Goal: Task Accomplishment & Management: Complete application form

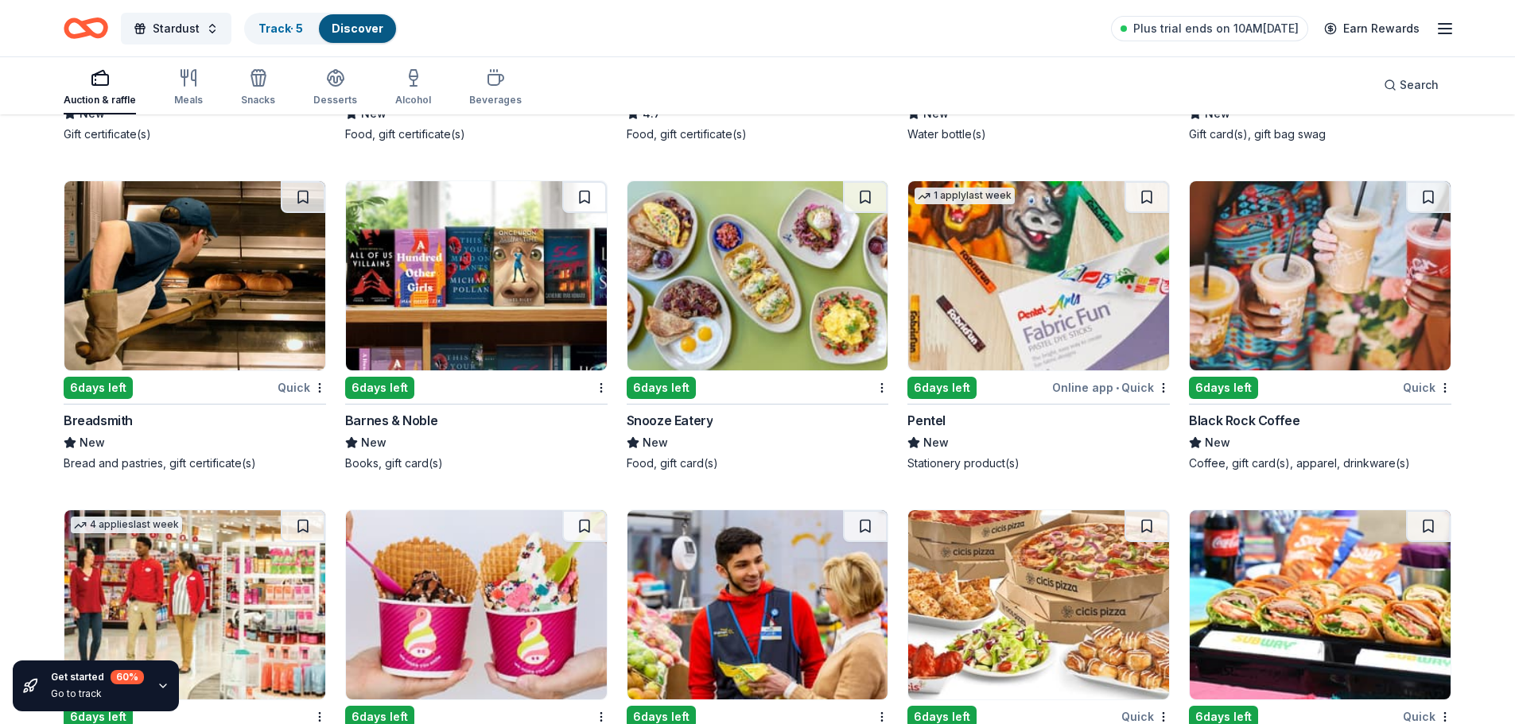
click at [470, 235] on img at bounding box center [476, 275] width 261 height 189
click at [205, 276] on img at bounding box center [194, 275] width 261 height 189
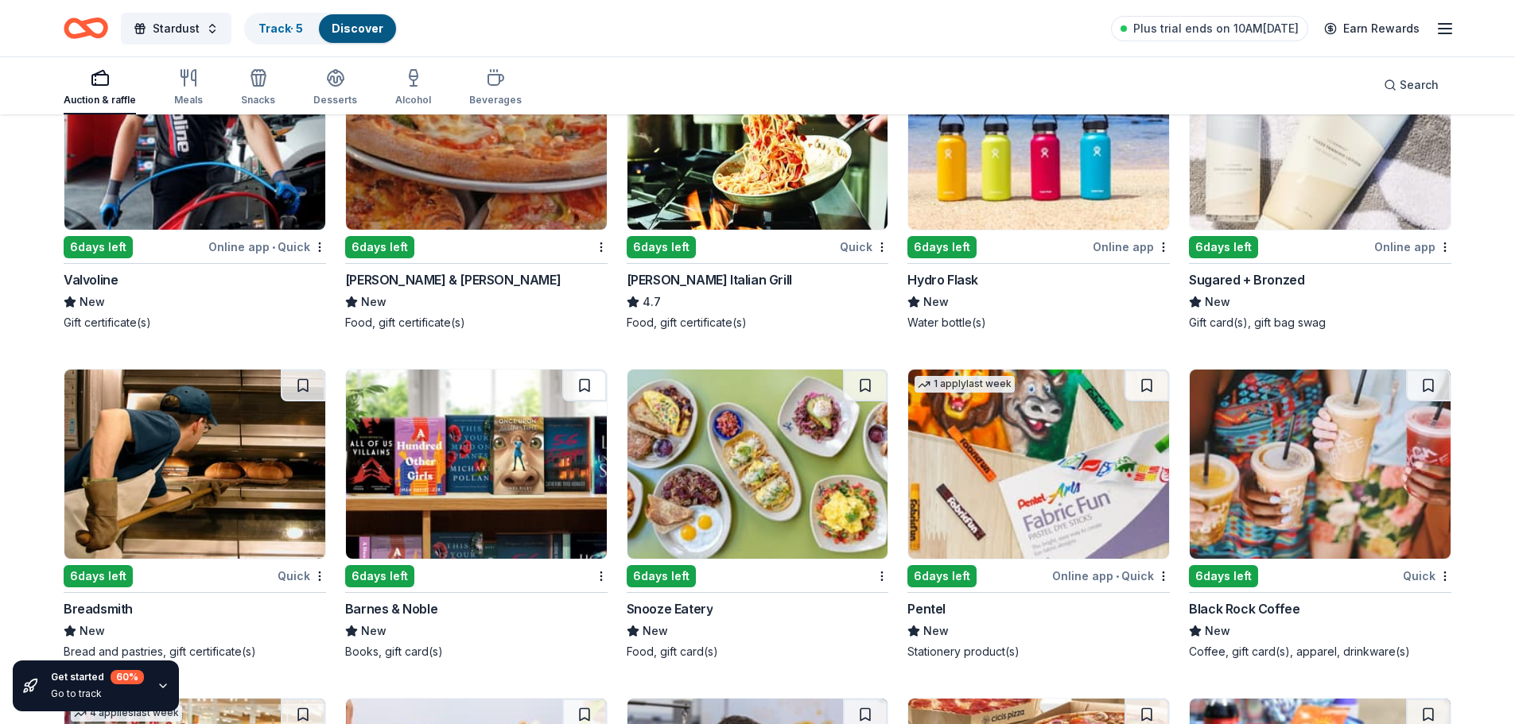
scroll to position [8575, 0]
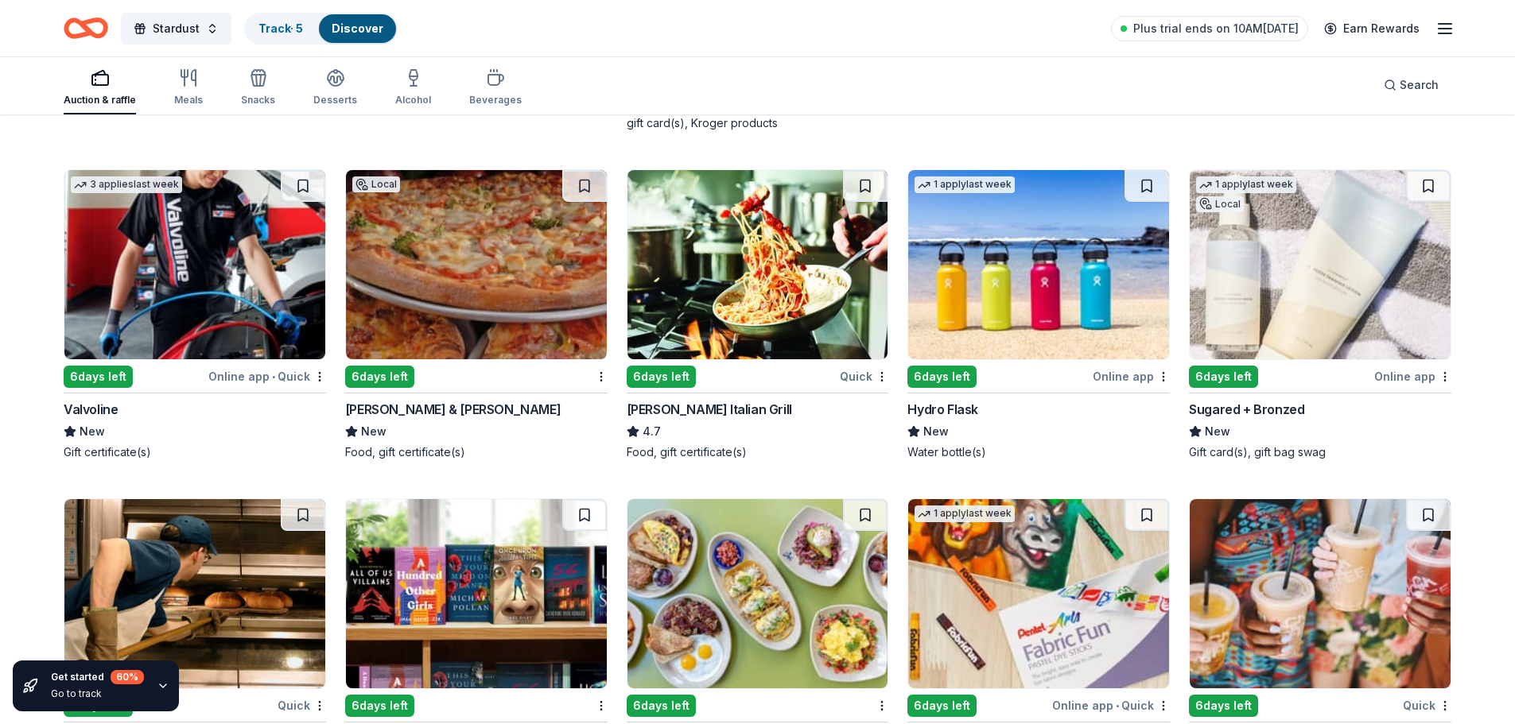
click at [793, 262] on img at bounding box center [757, 264] width 261 height 189
click at [459, 281] on img at bounding box center [476, 264] width 261 height 189
click at [219, 328] on img at bounding box center [194, 264] width 261 height 189
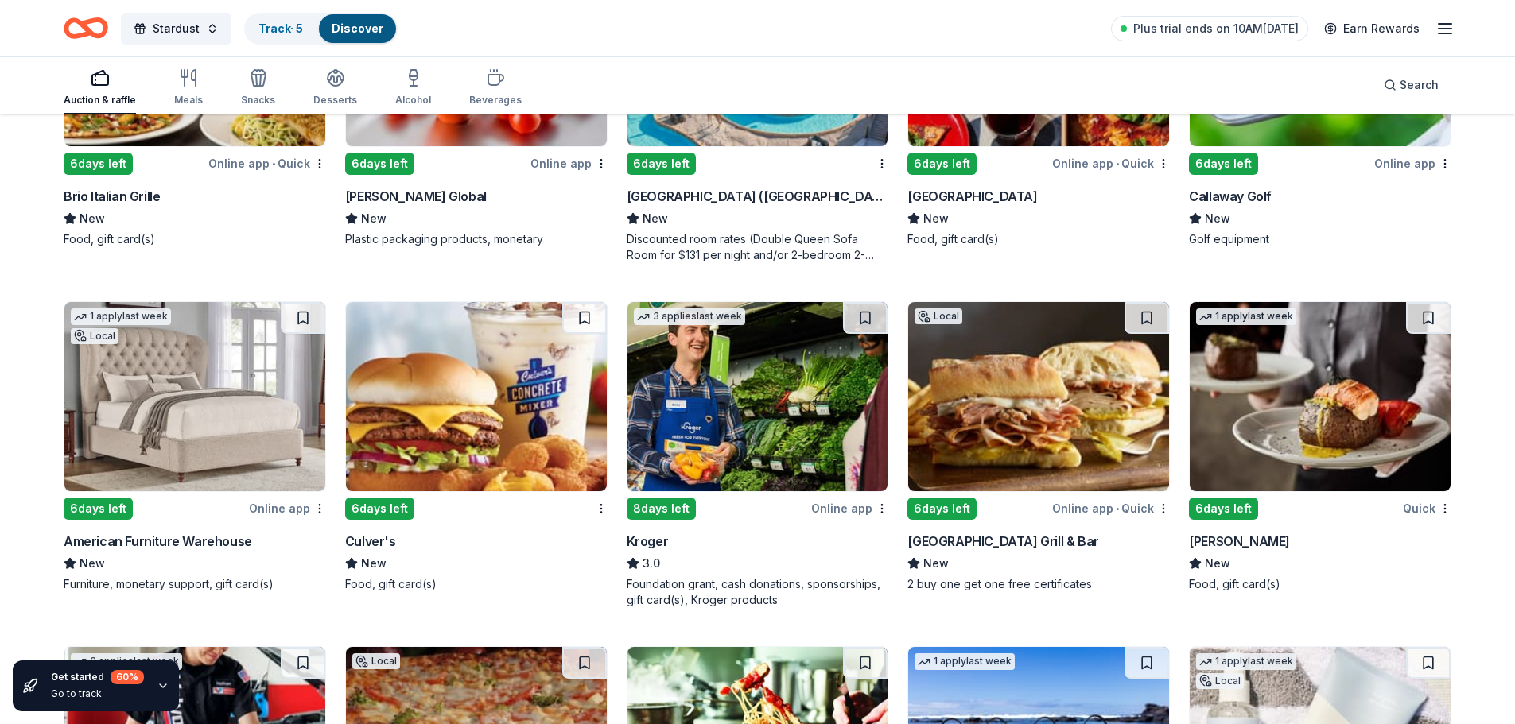
click at [1325, 382] on img at bounding box center [1319, 396] width 261 height 189
click at [976, 408] on img at bounding box center [1038, 396] width 261 height 189
click at [797, 409] on img at bounding box center [757, 396] width 261 height 189
click at [511, 366] on img at bounding box center [476, 396] width 261 height 189
click at [201, 400] on img at bounding box center [194, 396] width 261 height 189
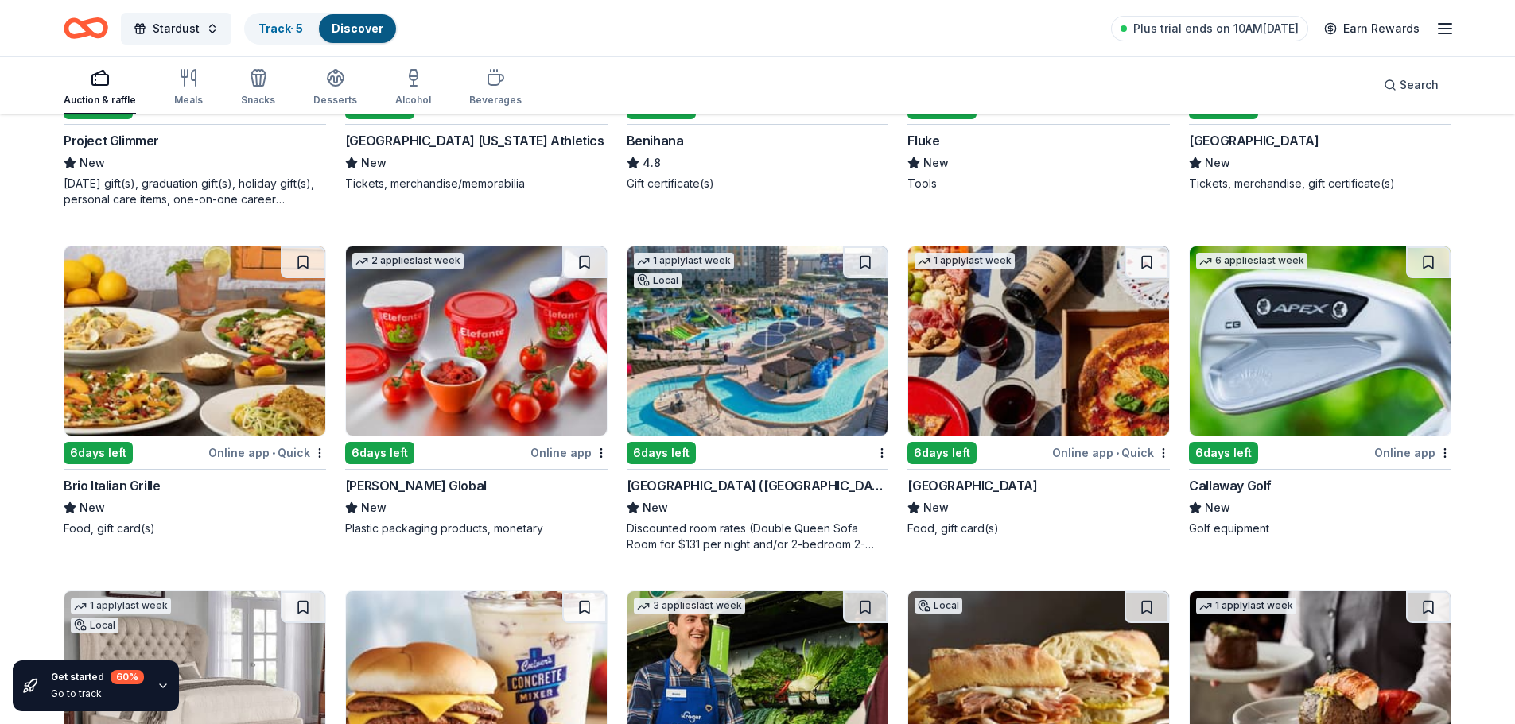
scroll to position [7780, 0]
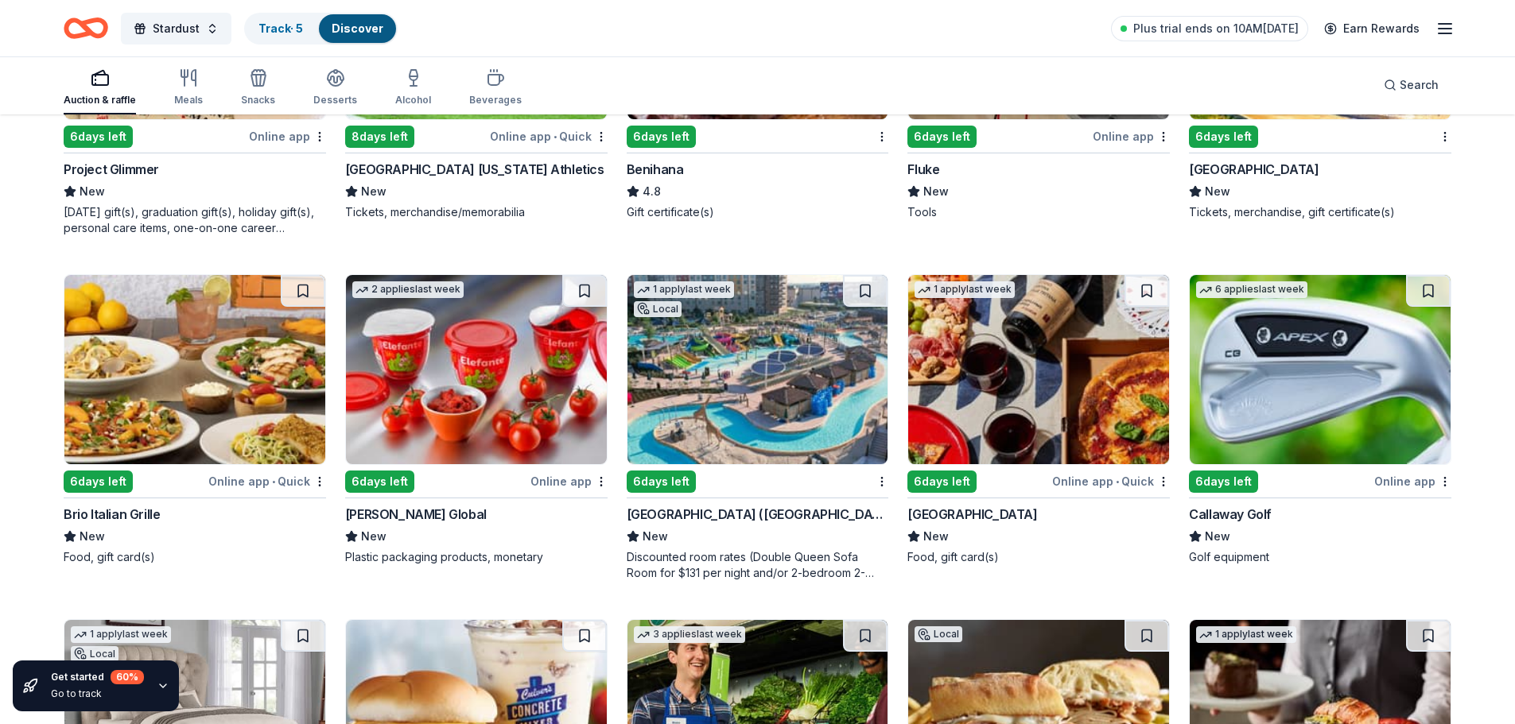
click at [1340, 360] on img at bounding box center [1319, 369] width 261 height 189
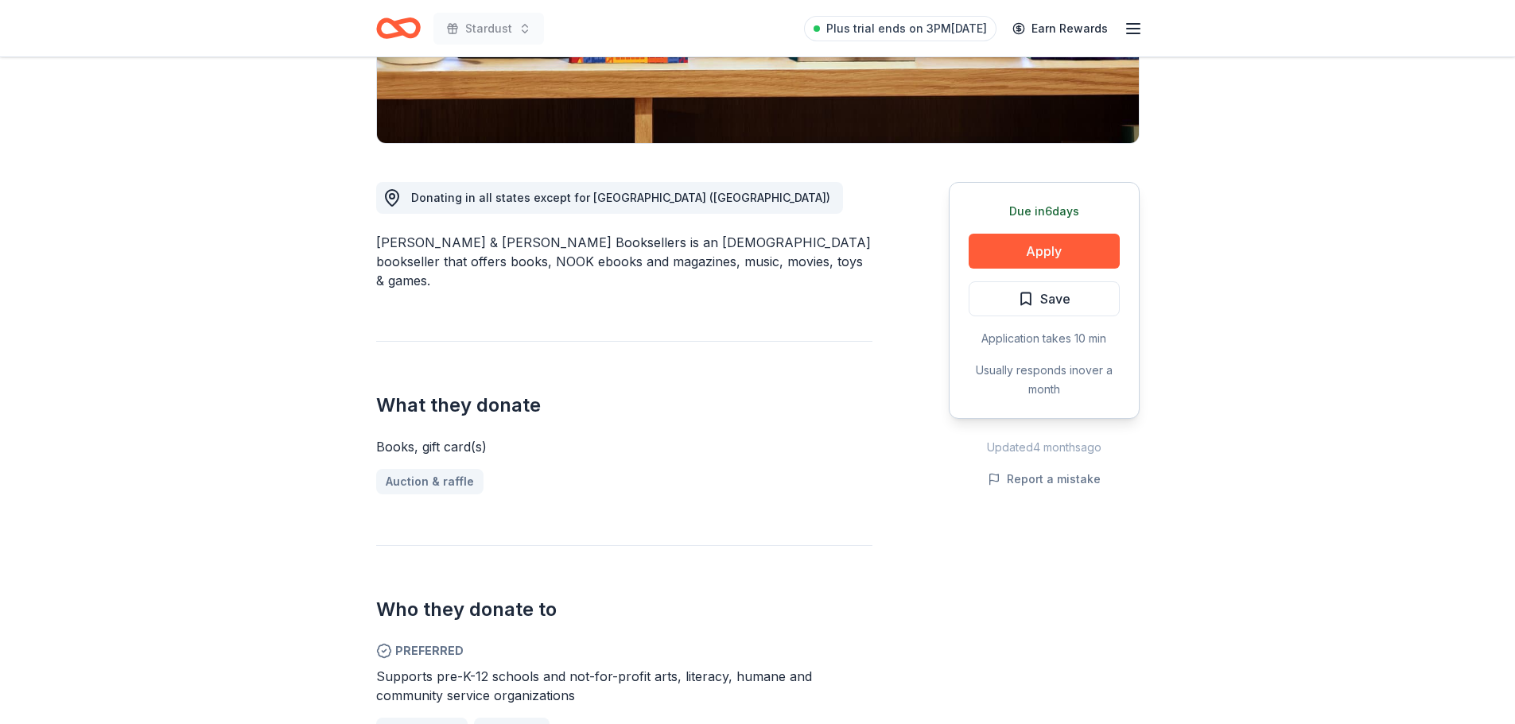
scroll to position [477, 0]
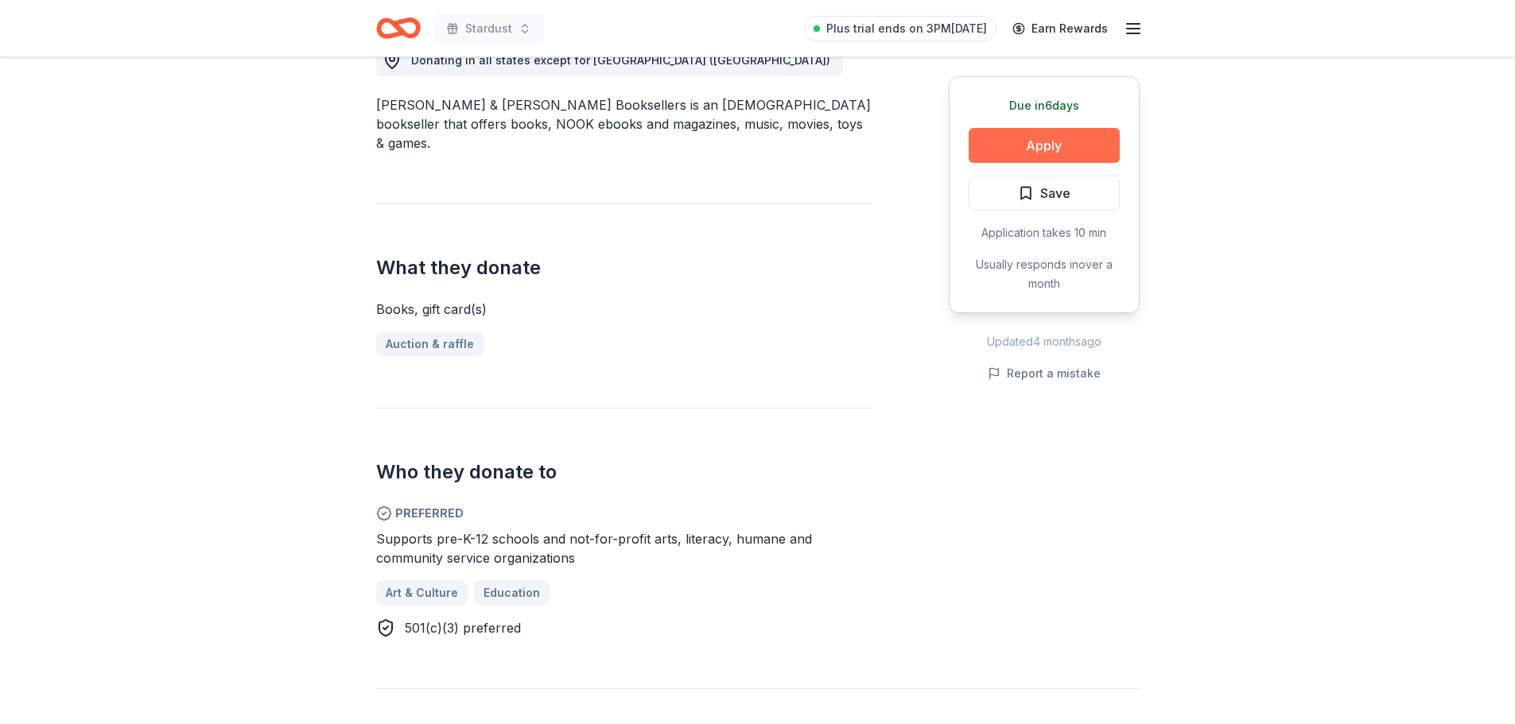
click at [1033, 142] on button "Apply" at bounding box center [1043, 145] width 151 height 35
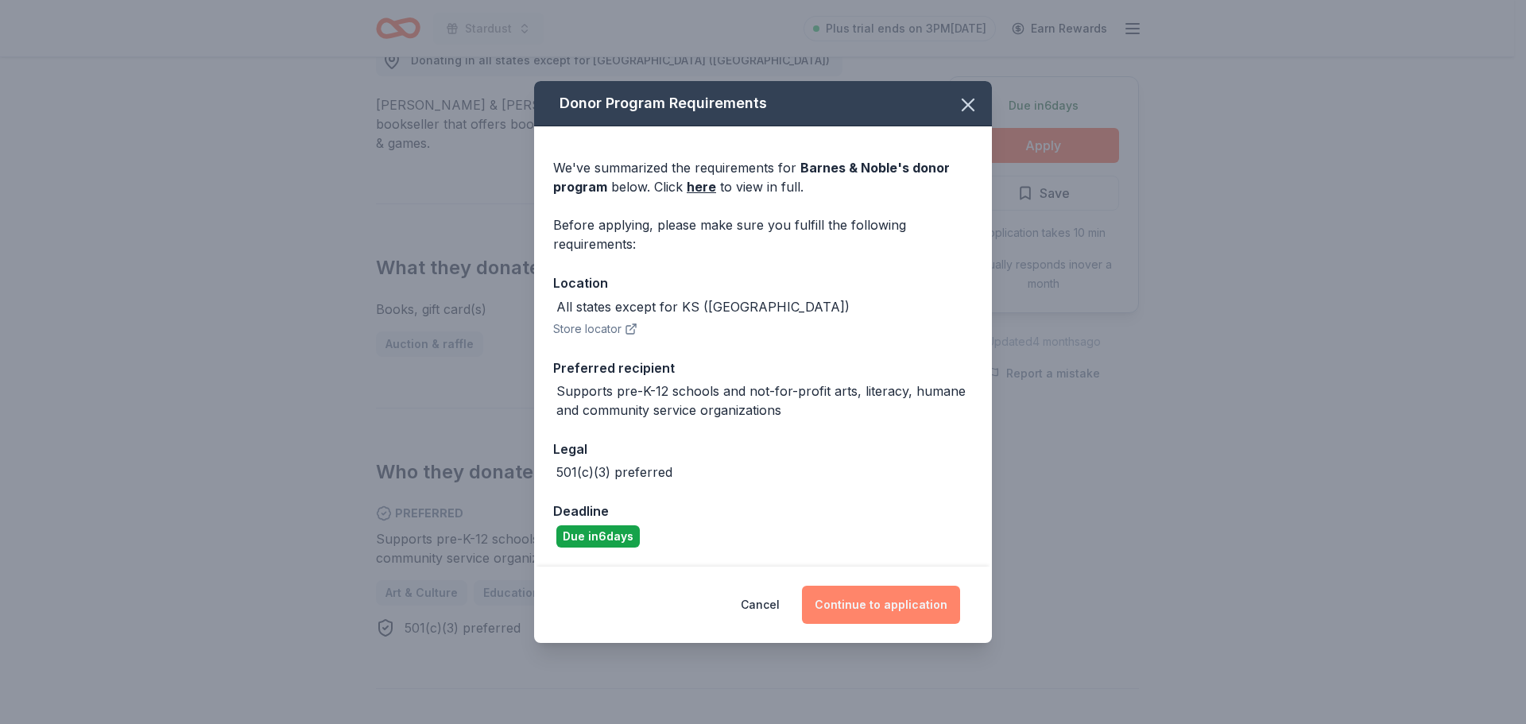
click at [894, 599] on button "Continue to application" at bounding box center [881, 605] width 158 height 38
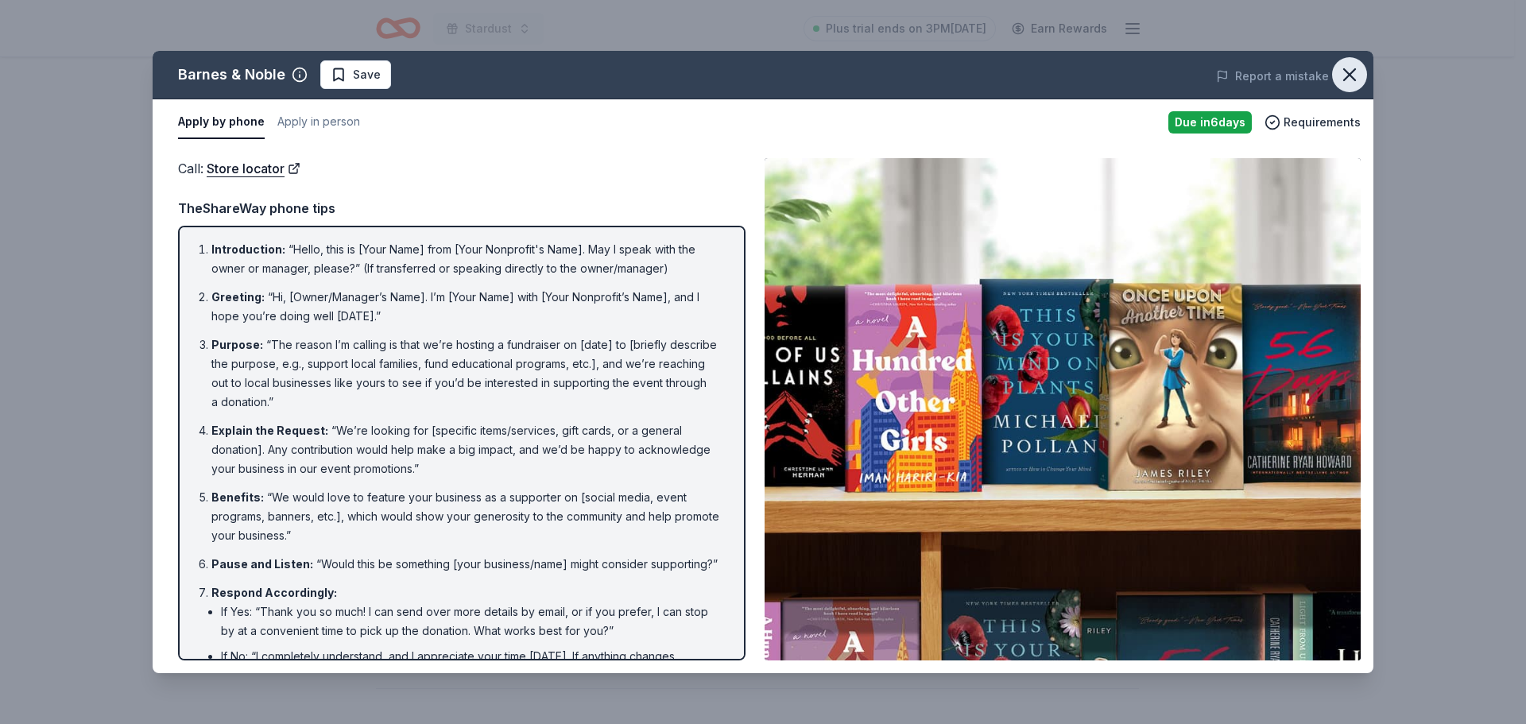
click at [1349, 73] on icon "button" at bounding box center [1349, 74] width 11 height 11
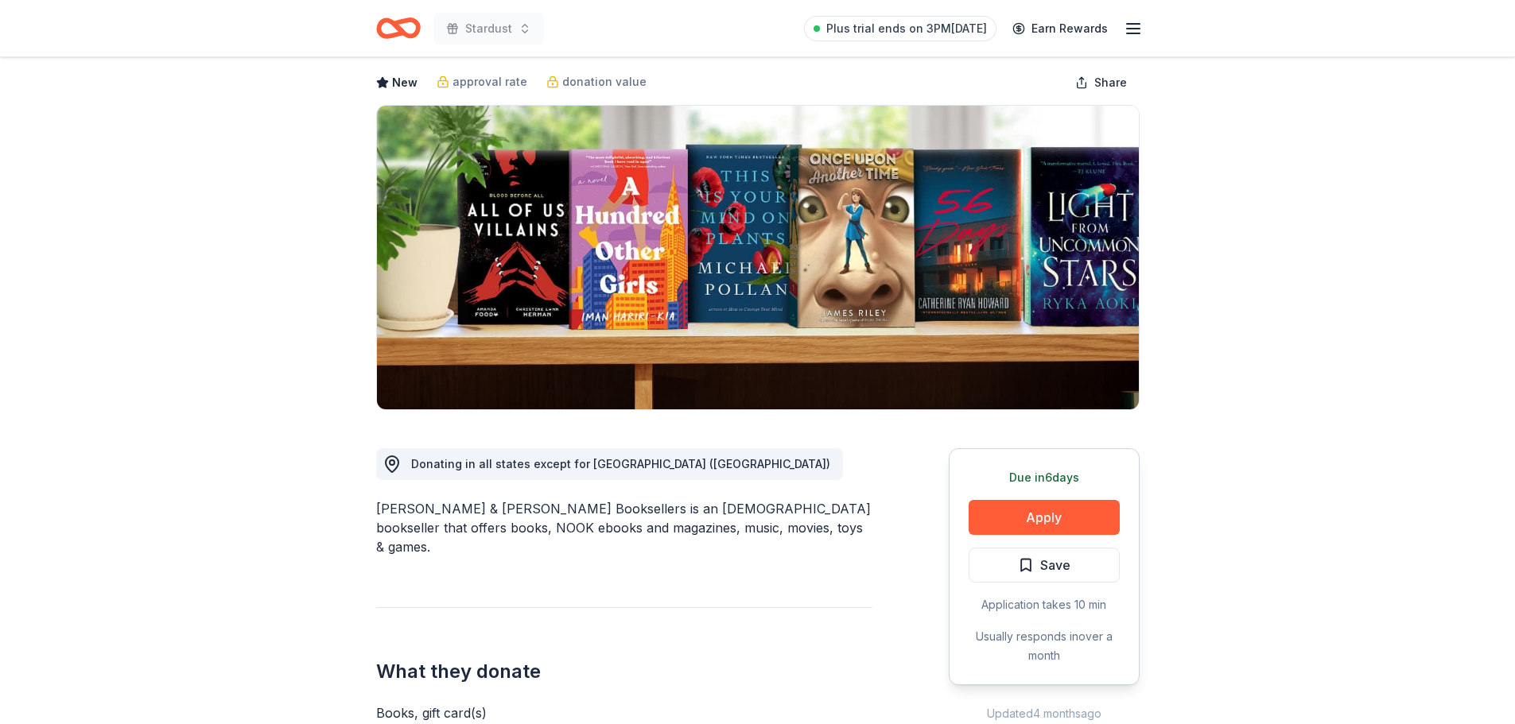
scroll to position [0, 0]
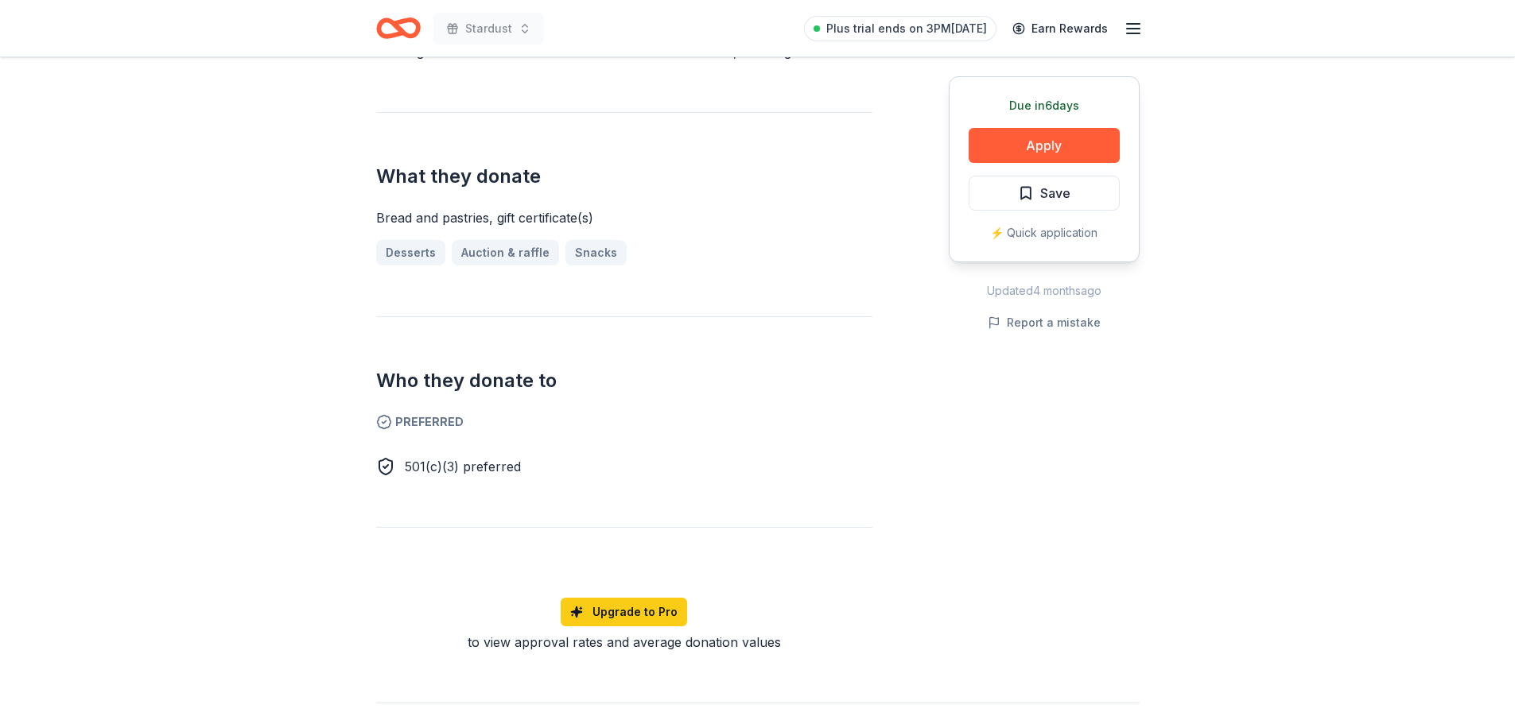
scroll to position [716, 0]
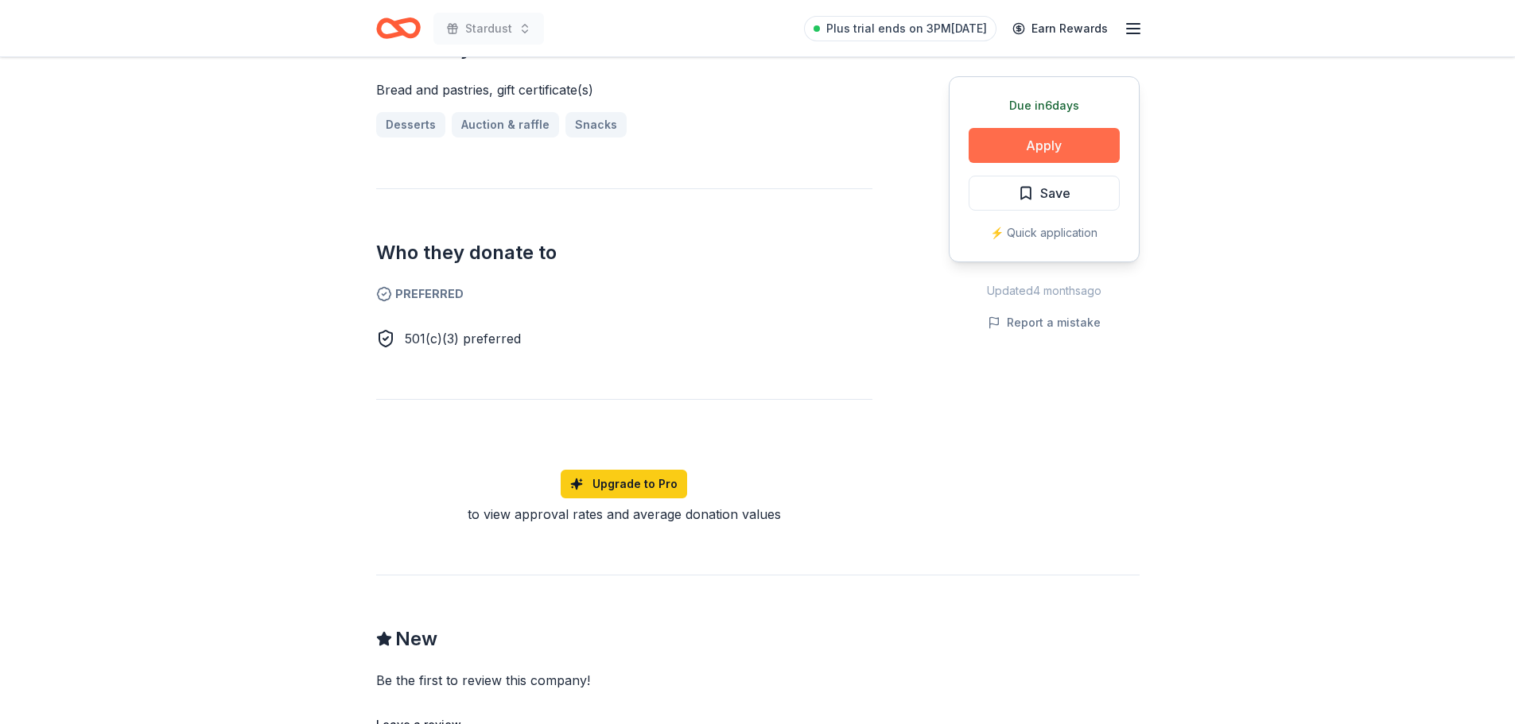
click at [1018, 142] on button "Apply" at bounding box center [1043, 145] width 151 height 35
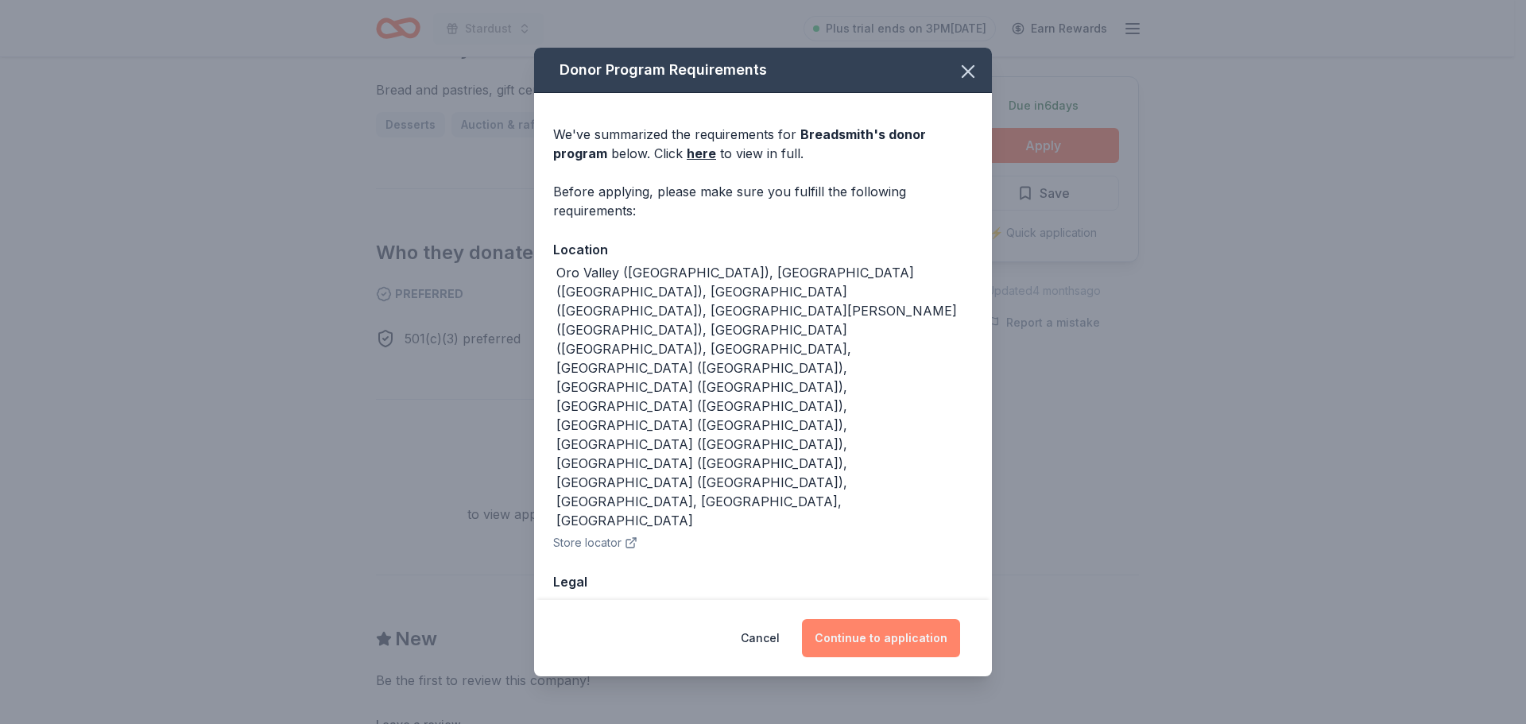
click at [876, 619] on button "Continue to application" at bounding box center [881, 638] width 158 height 38
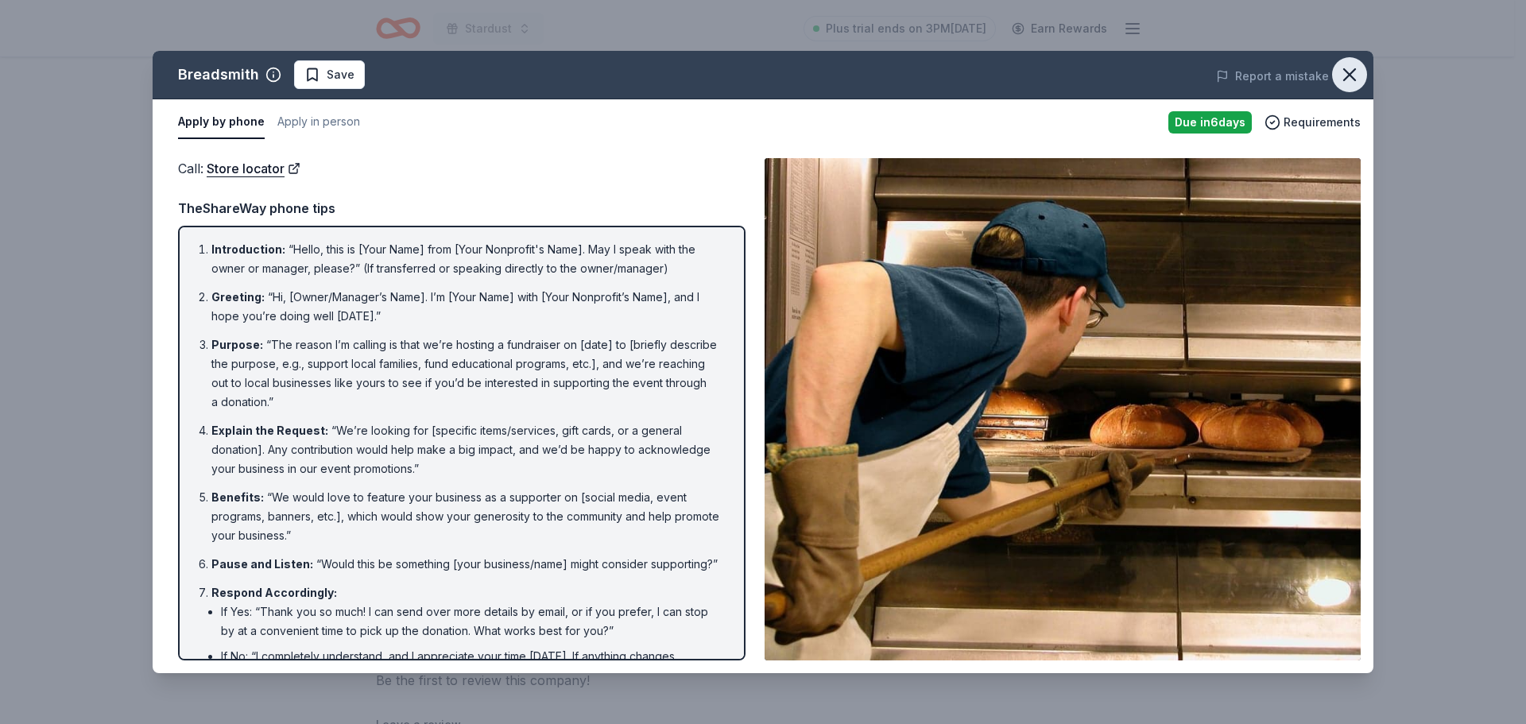
click at [1351, 79] on icon "button" at bounding box center [1350, 75] width 22 height 22
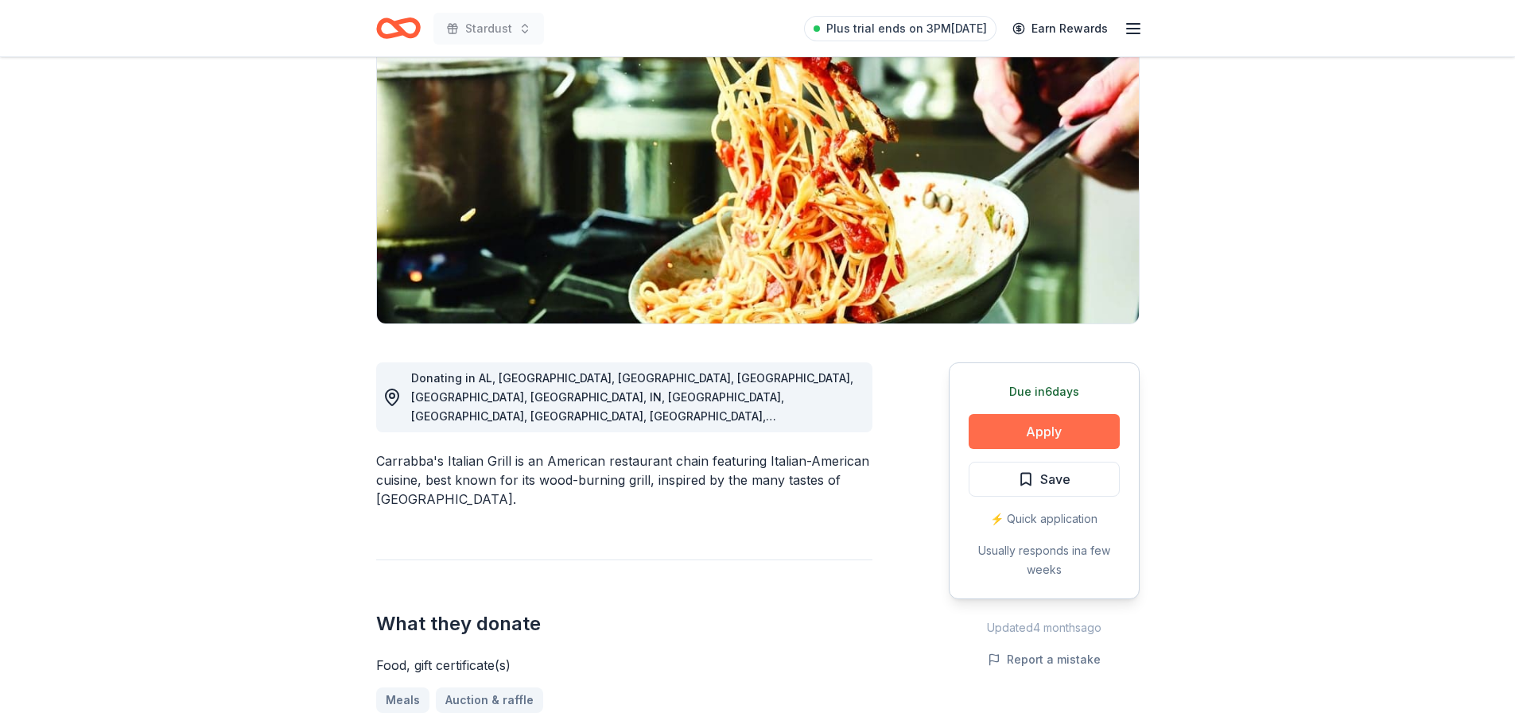
click at [1048, 436] on button "Apply" at bounding box center [1043, 431] width 151 height 35
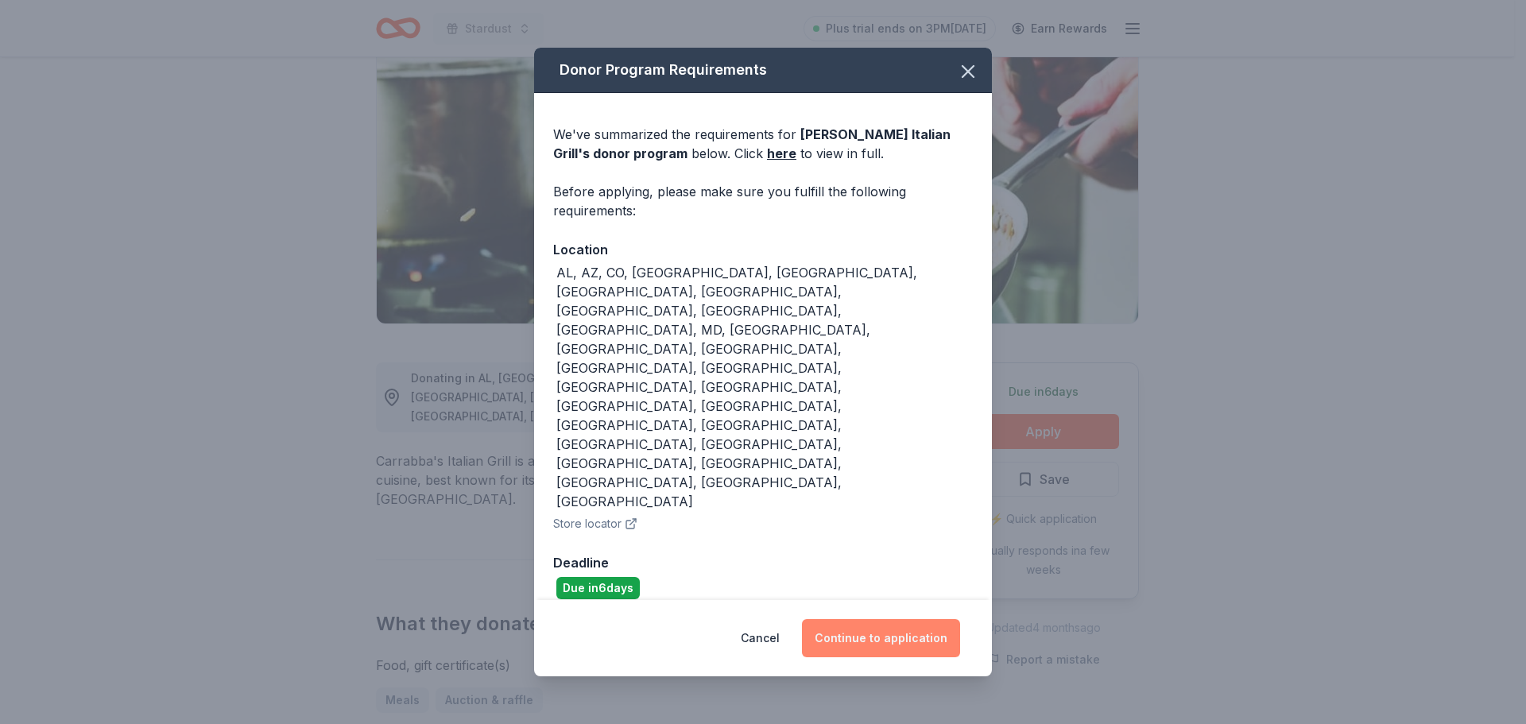
click at [873, 619] on button "Continue to application" at bounding box center [881, 638] width 158 height 38
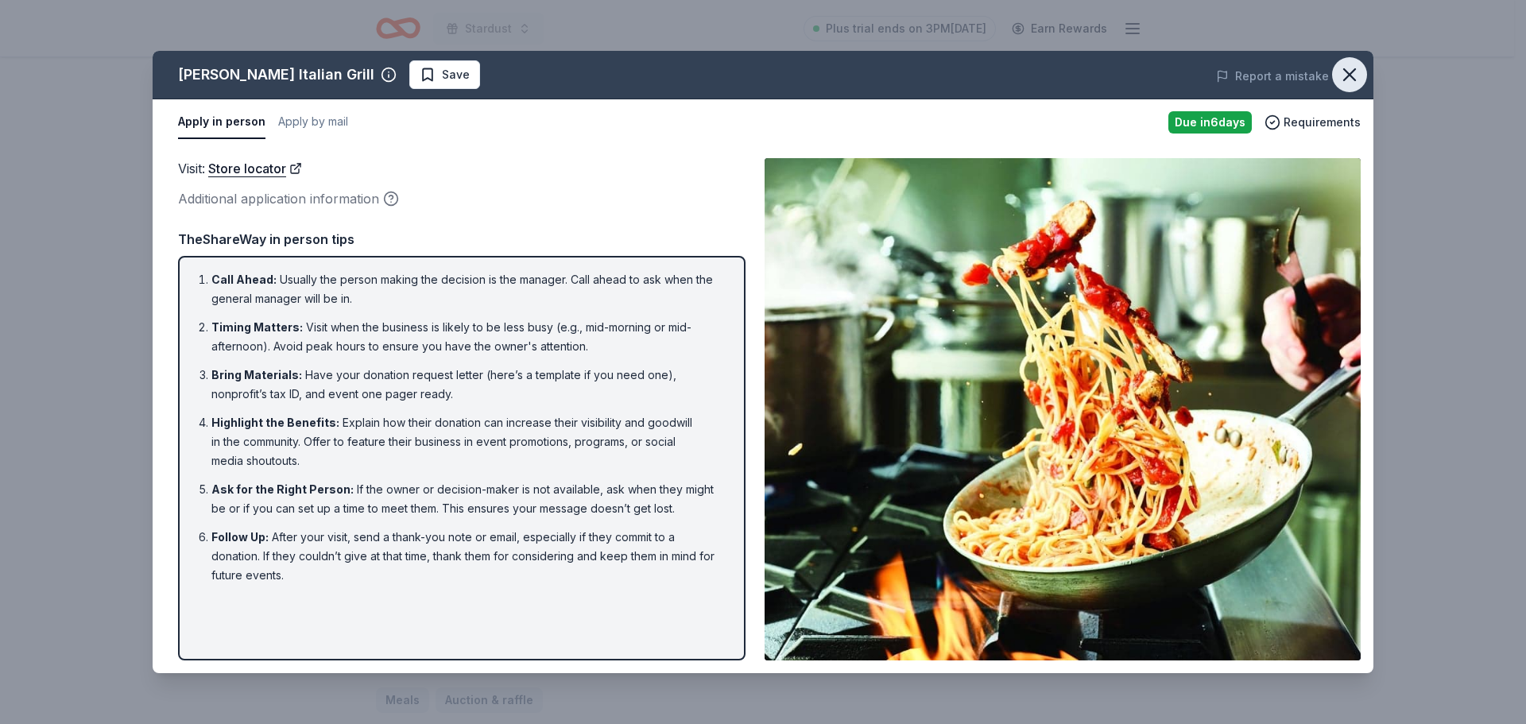
click at [1349, 76] on icon "button" at bounding box center [1349, 74] width 11 height 11
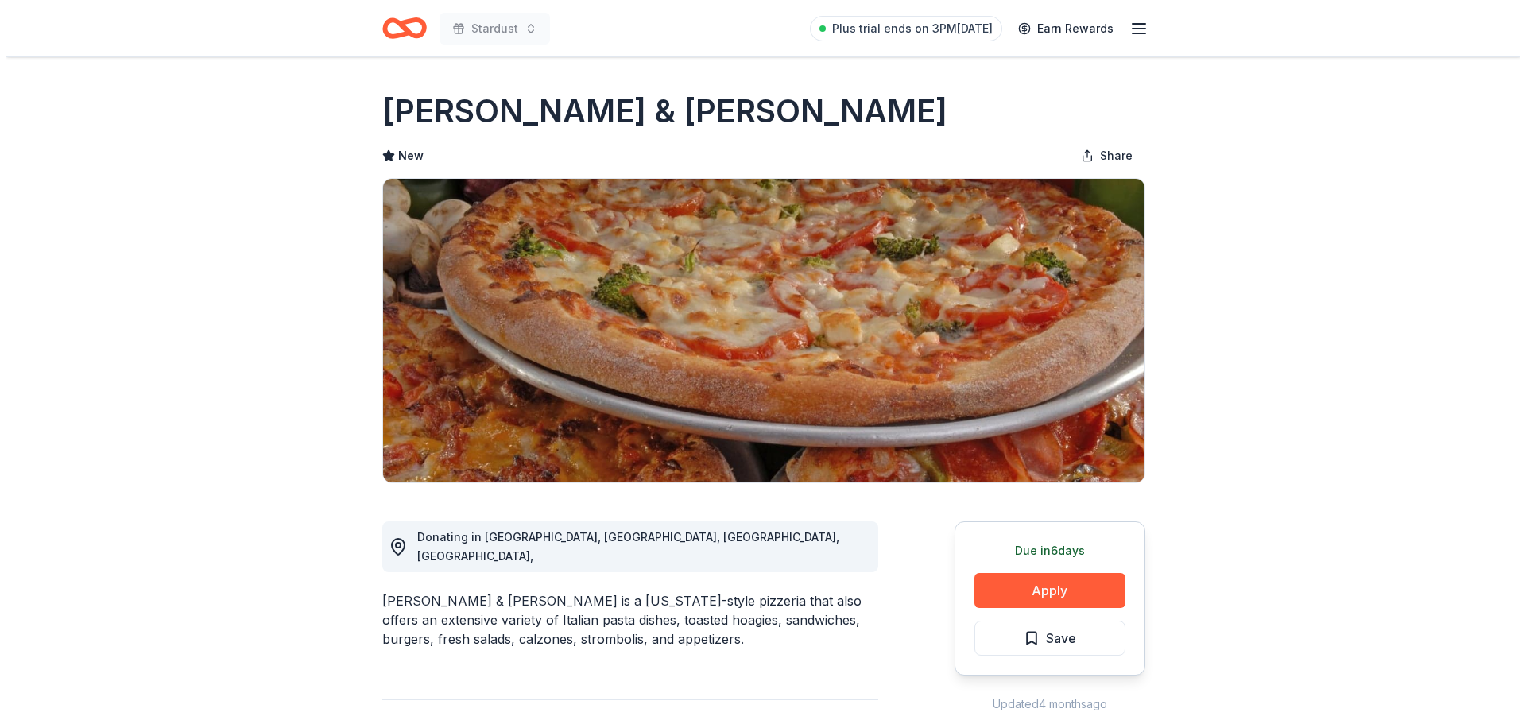
scroll to position [159, 0]
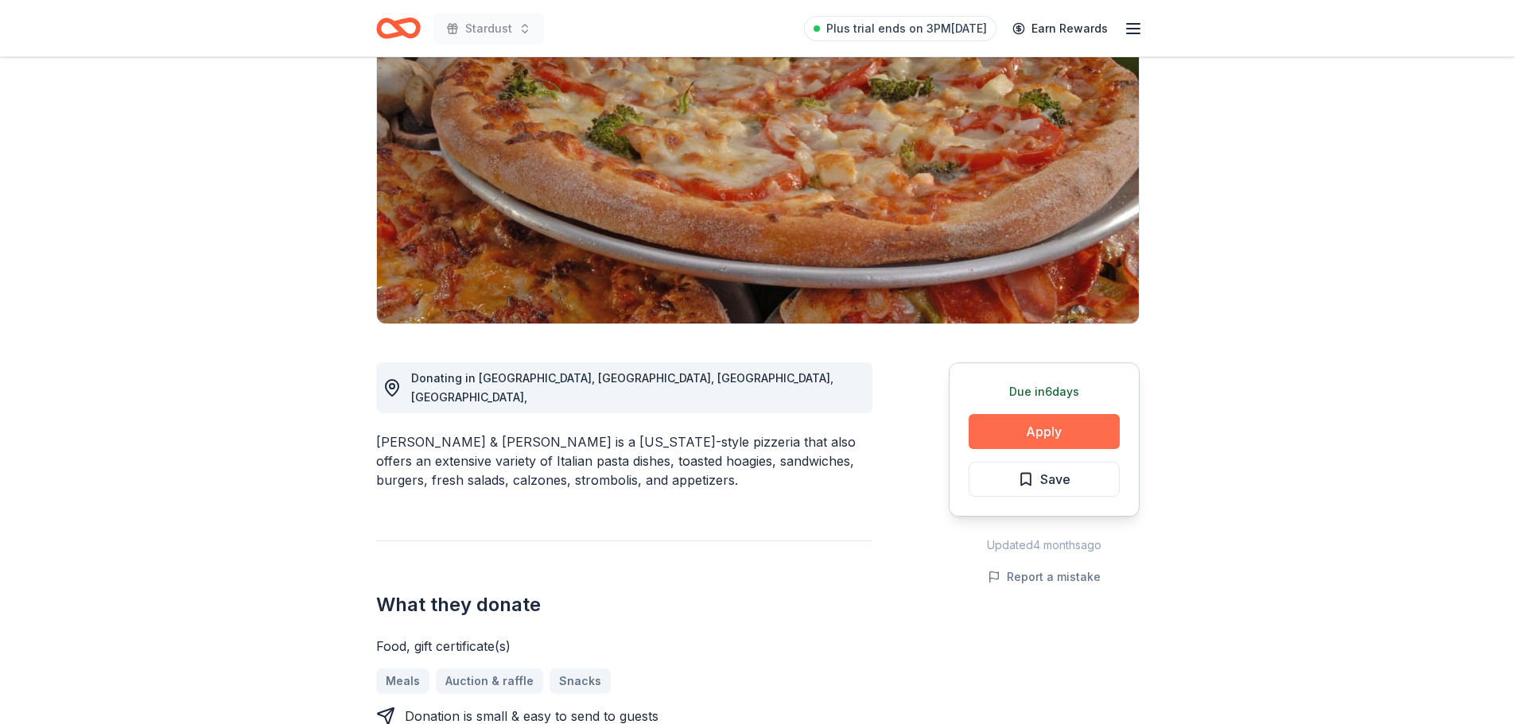
click at [1034, 421] on button "Apply" at bounding box center [1043, 431] width 151 height 35
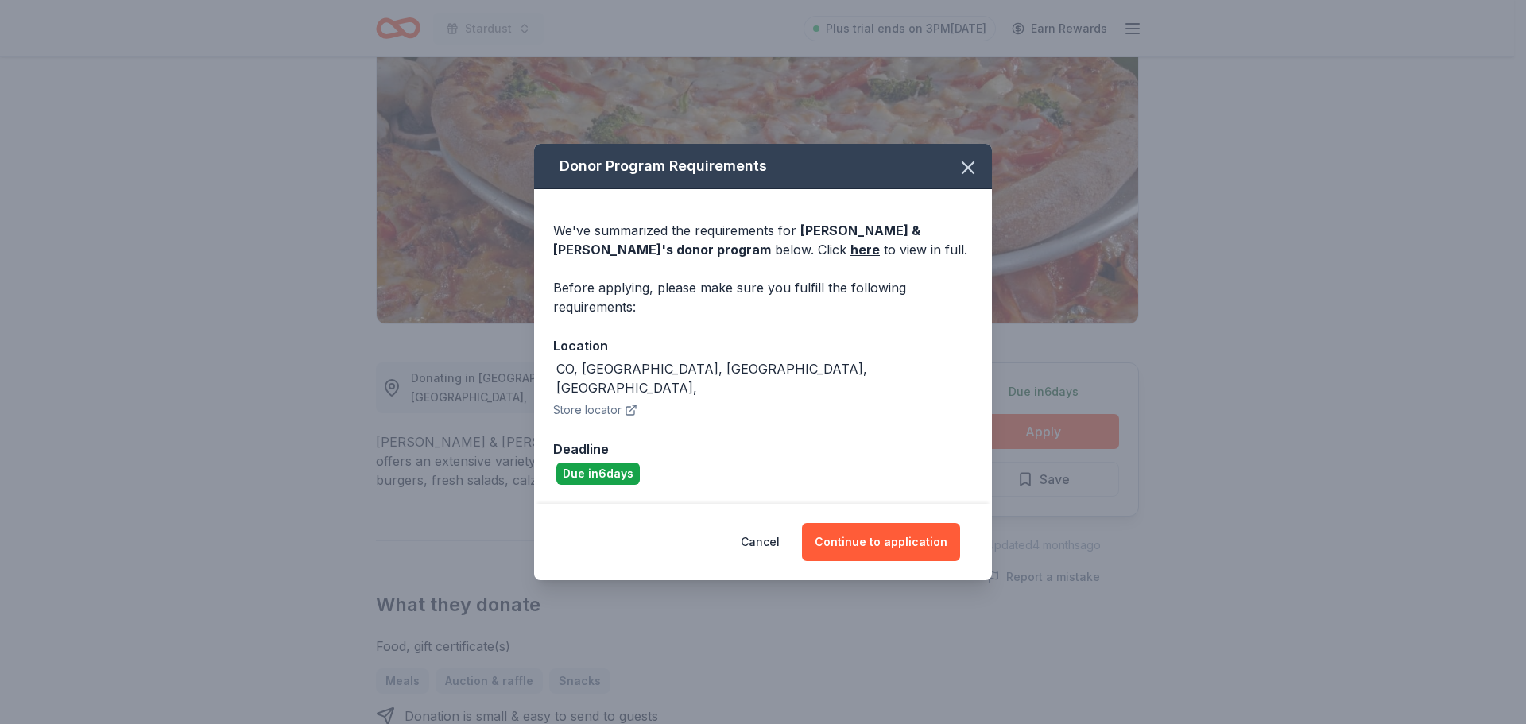
click at [616, 401] on button "Store locator" at bounding box center [595, 410] width 84 height 19
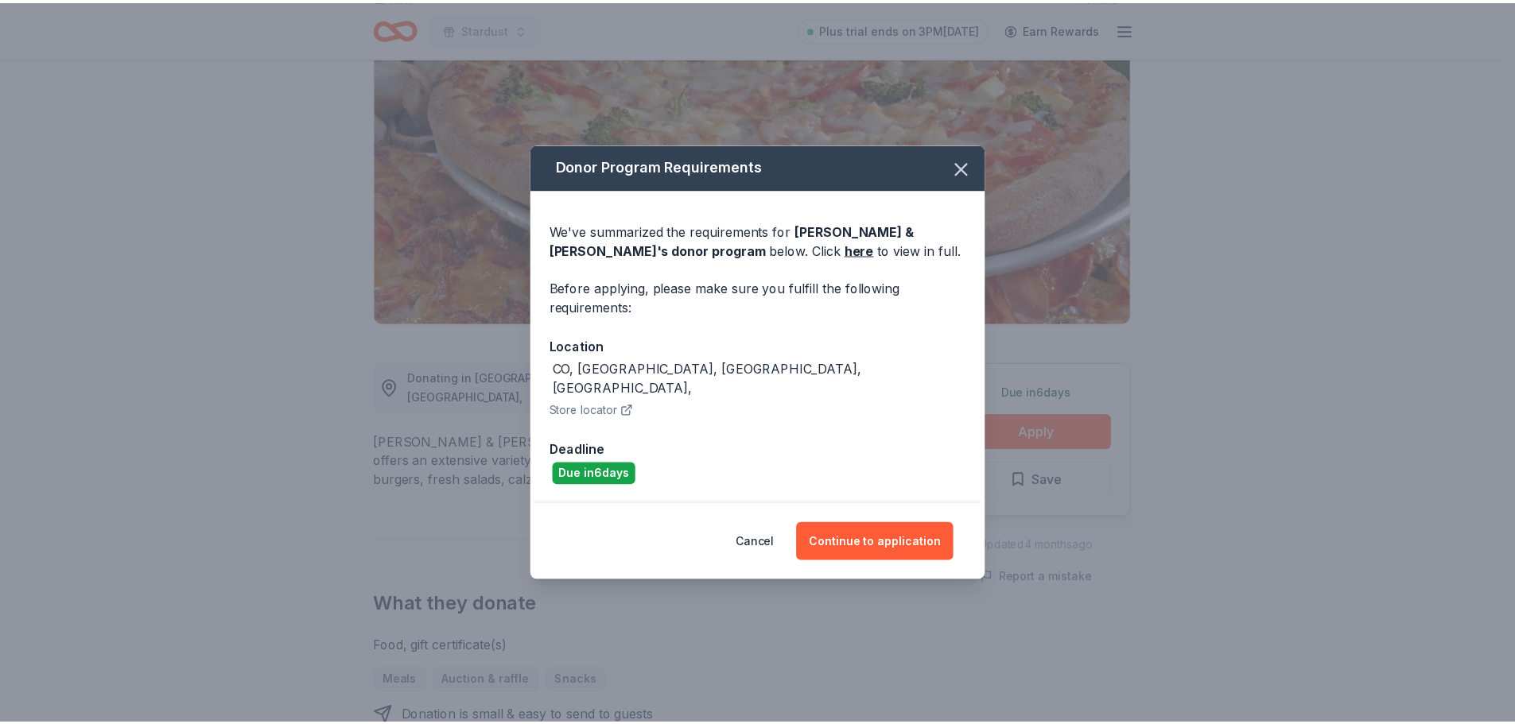
scroll to position [0, 0]
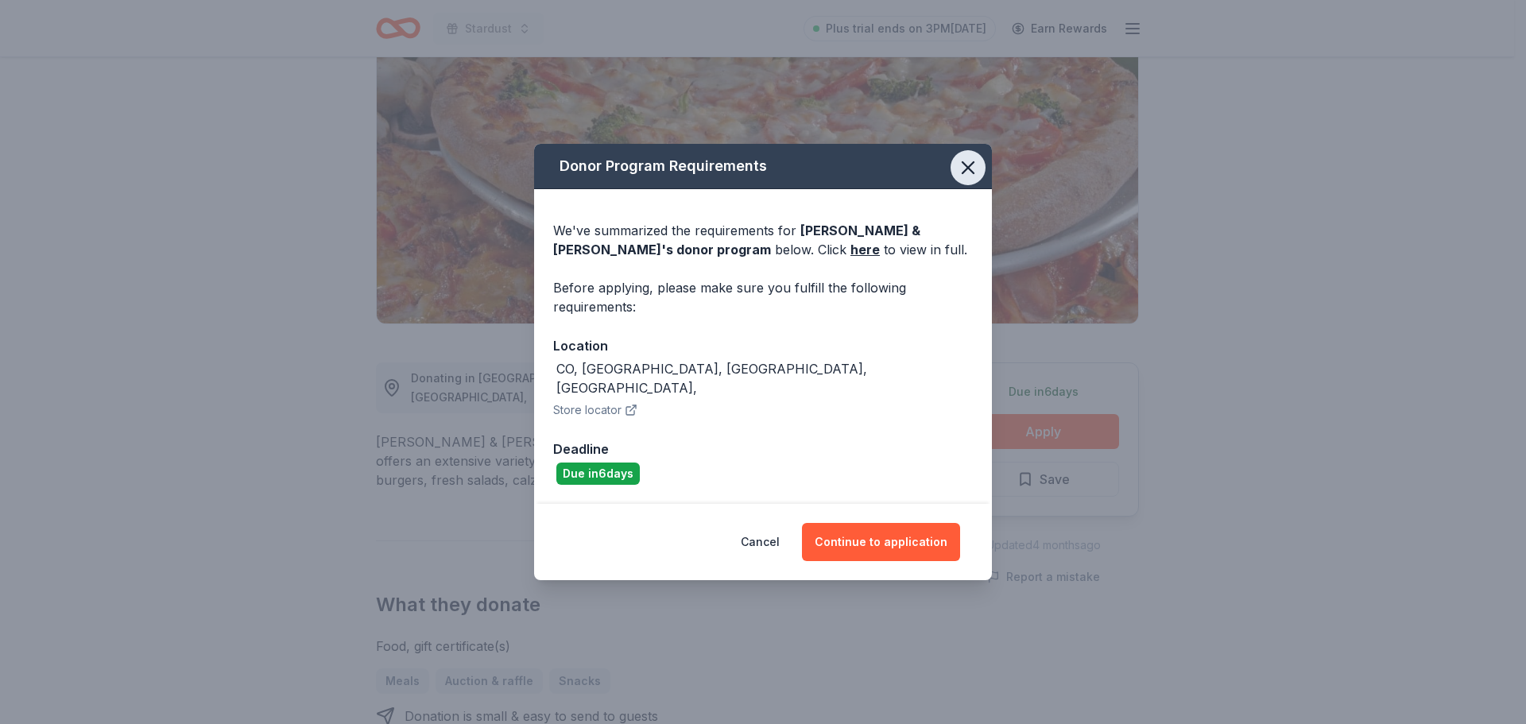
click at [977, 177] on icon "button" at bounding box center [968, 168] width 22 height 22
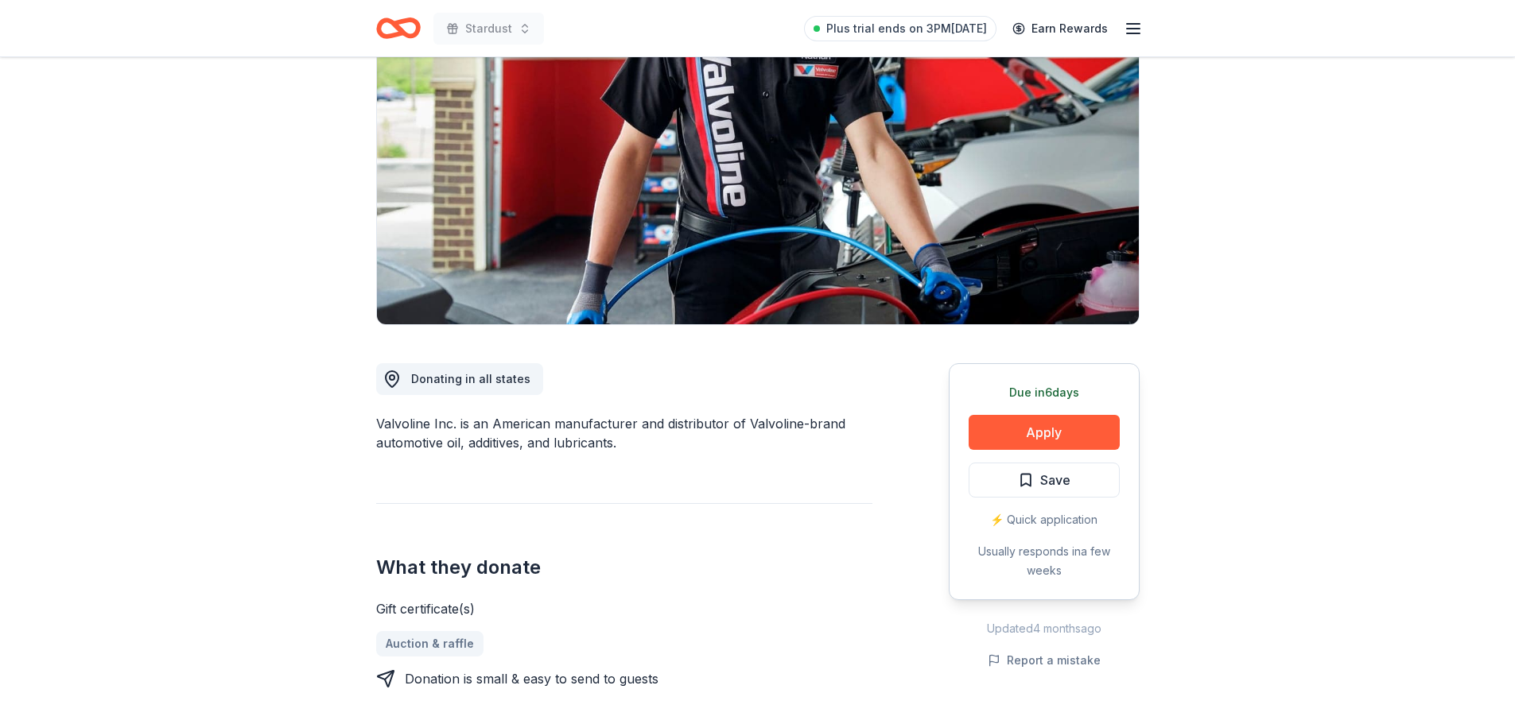
scroll to position [159, 0]
click at [1062, 421] on button "Apply" at bounding box center [1043, 431] width 151 height 35
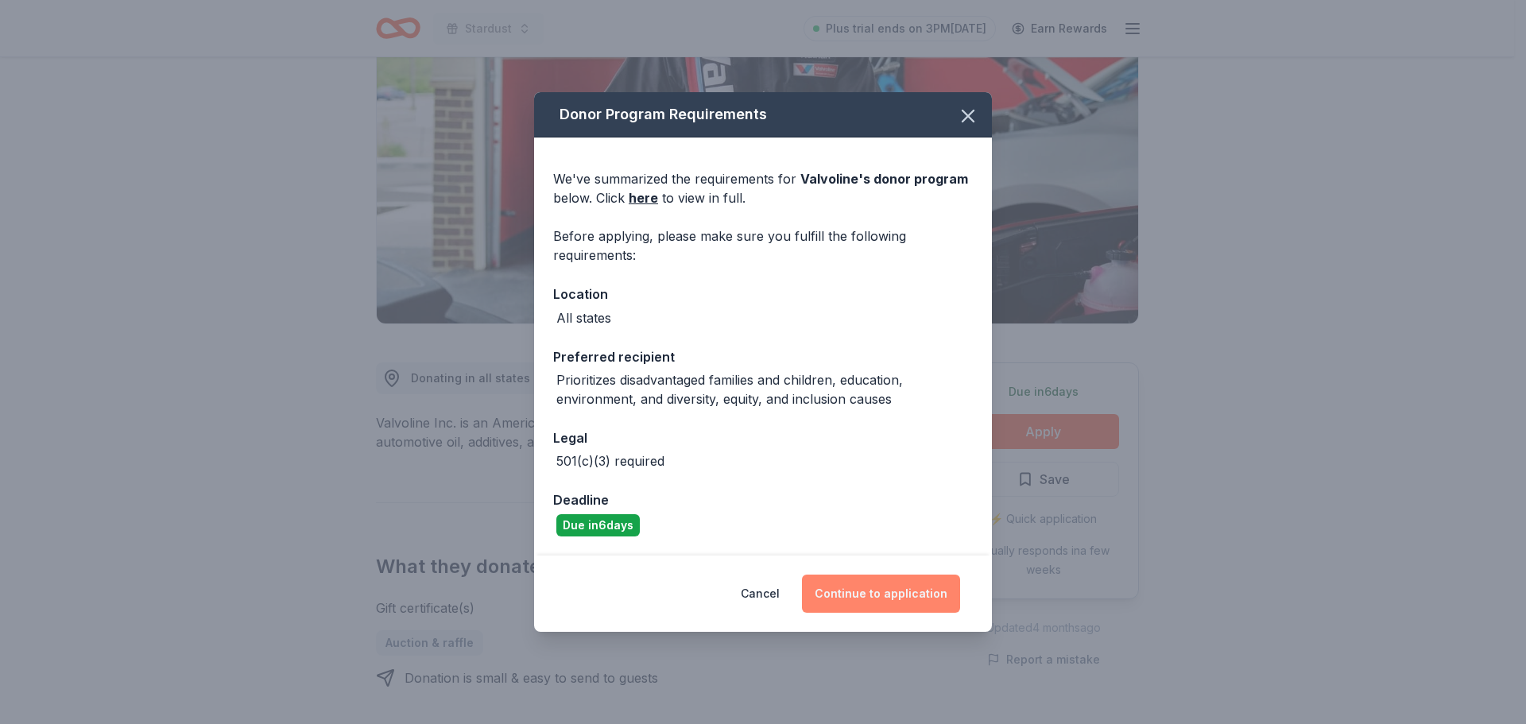
click at [896, 585] on button "Continue to application" at bounding box center [881, 594] width 158 height 38
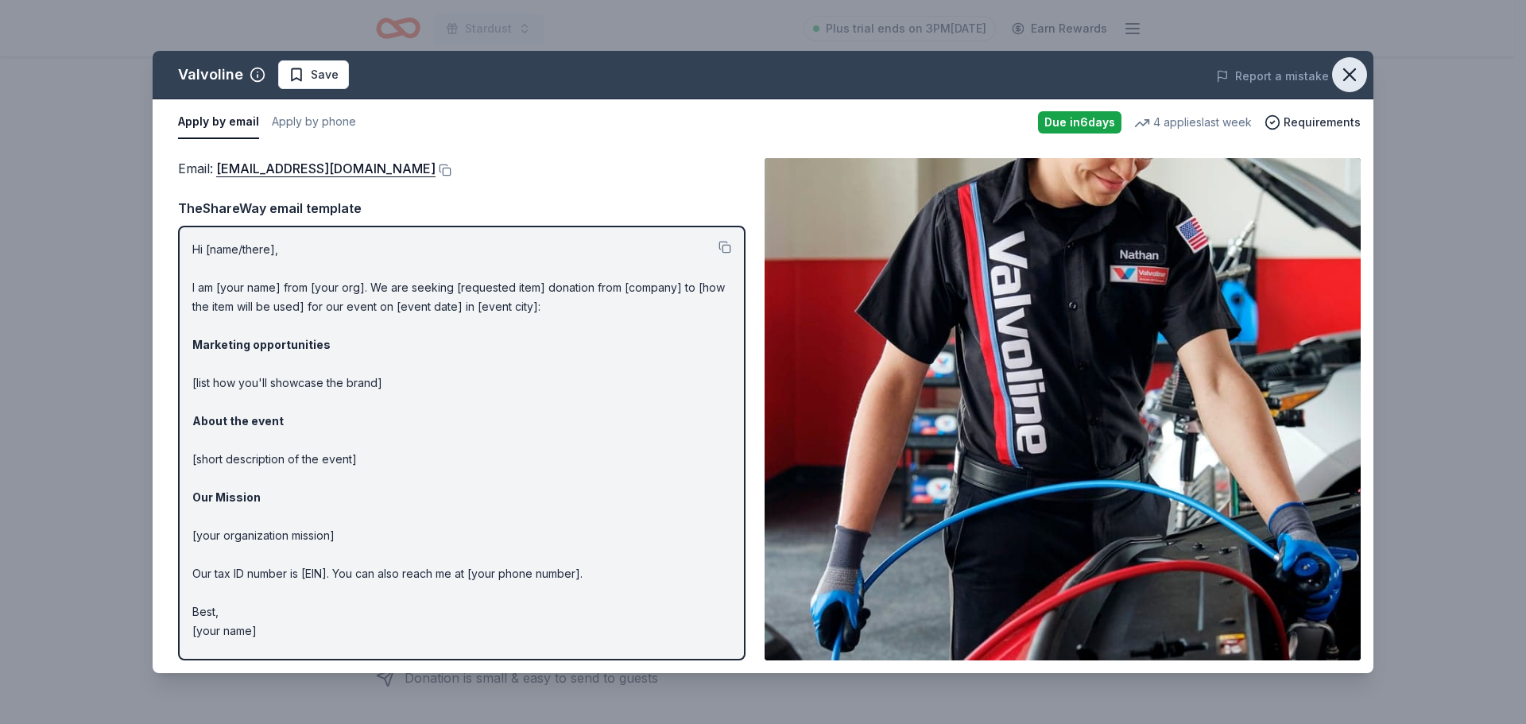
click at [1352, 69] on icon "button" at bounding box center [1350, 75] width 22 height 22
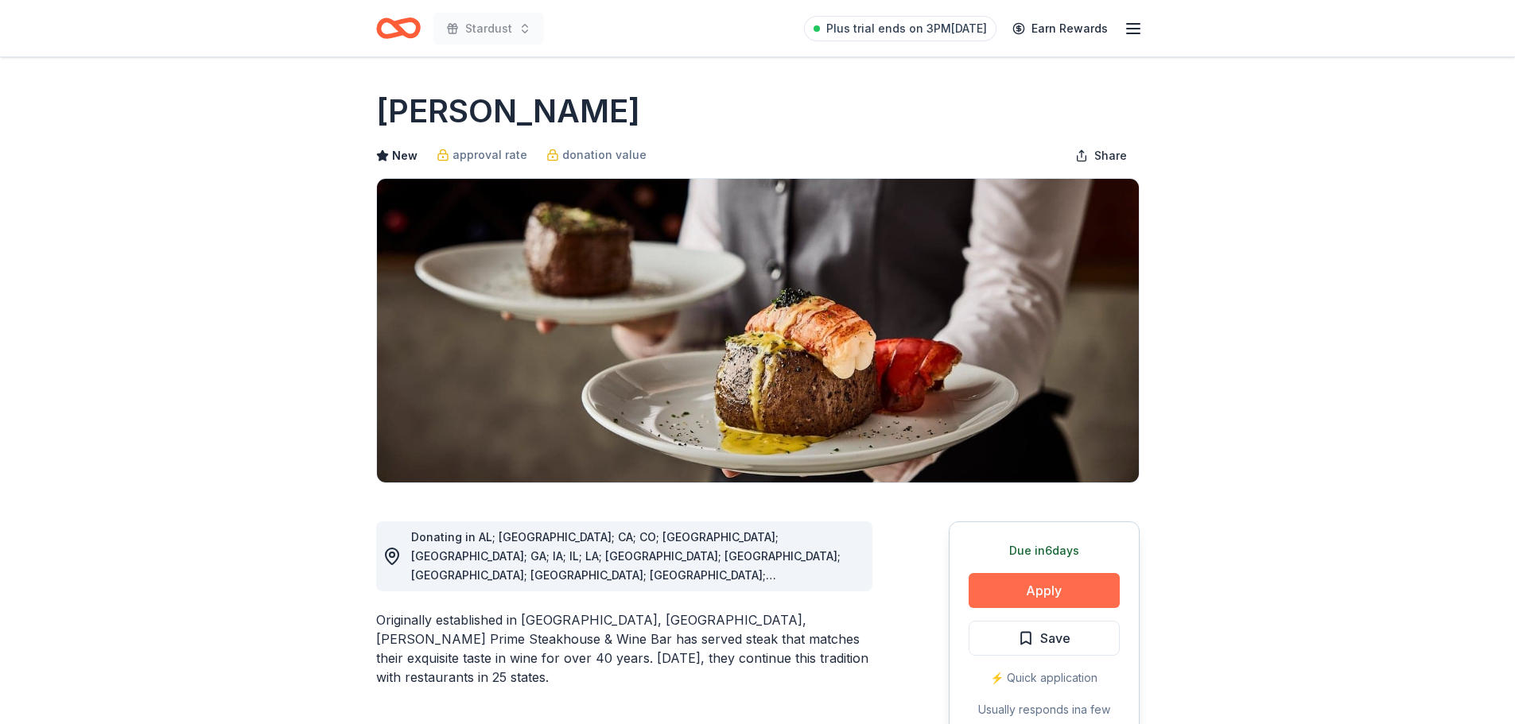
click at [1026, 582] on button "Apply" at bounding box center [1043, 590] width 151 height 35
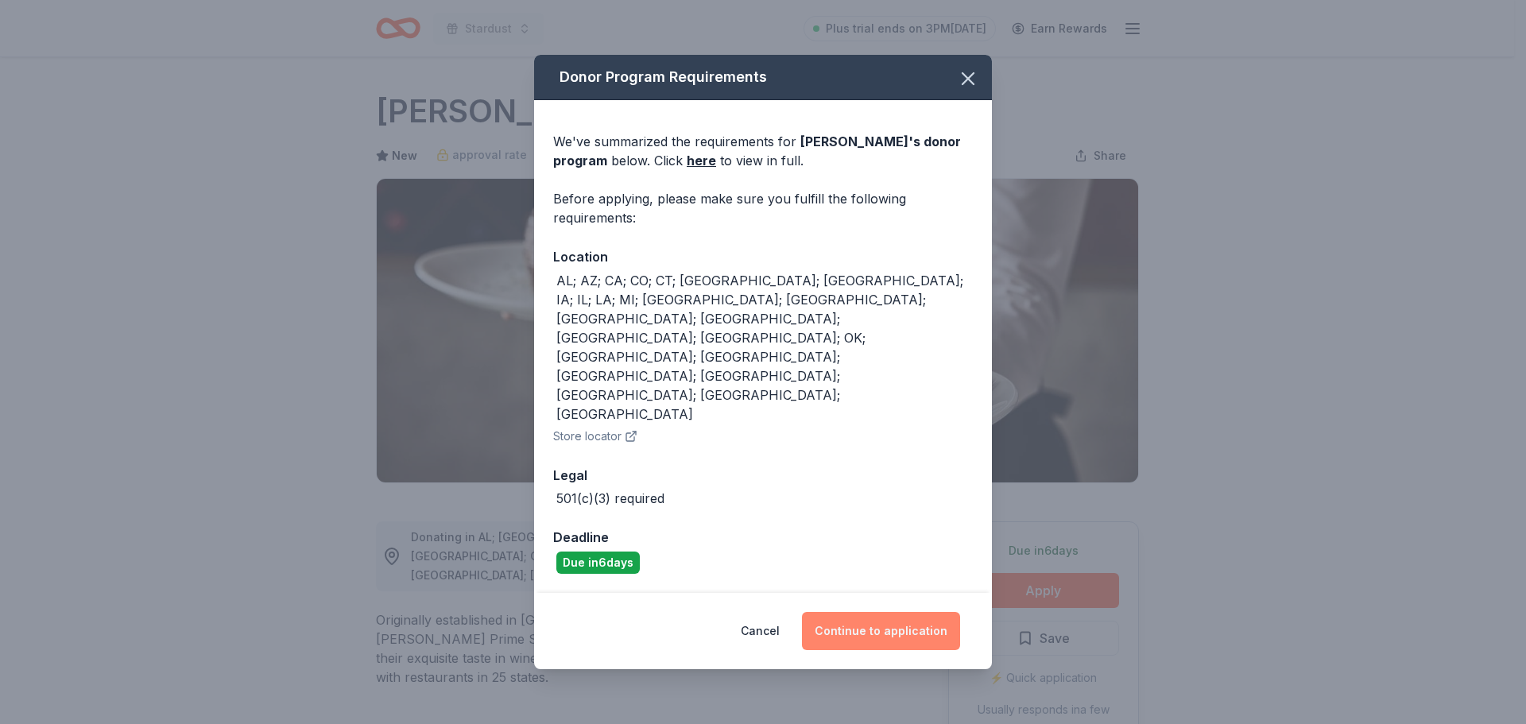
click at [892, 612] on button "Continue to application" at bounding box center [881, 631] width 158 height 38
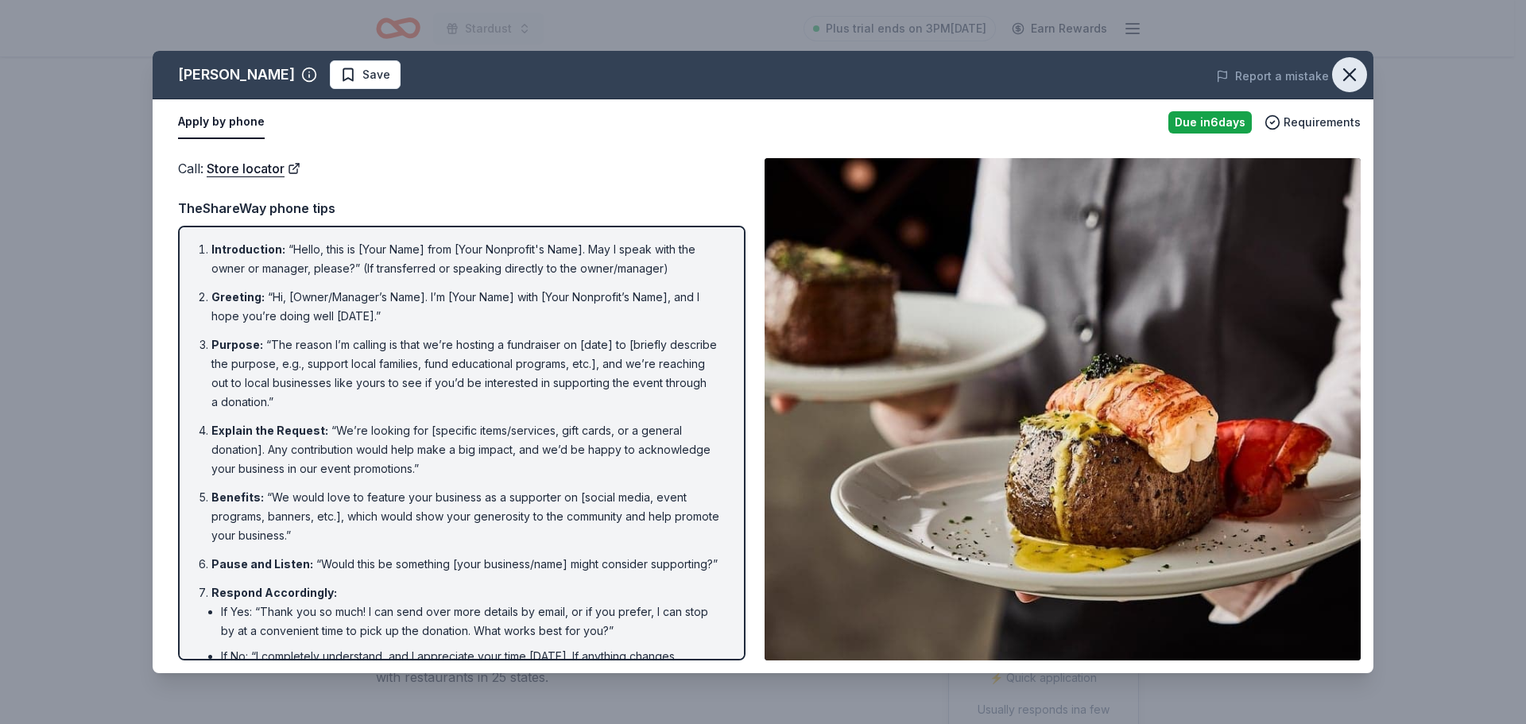
click at [1352, 68] on icon "button" at bounding box center [1350, 75] width 22 height 22
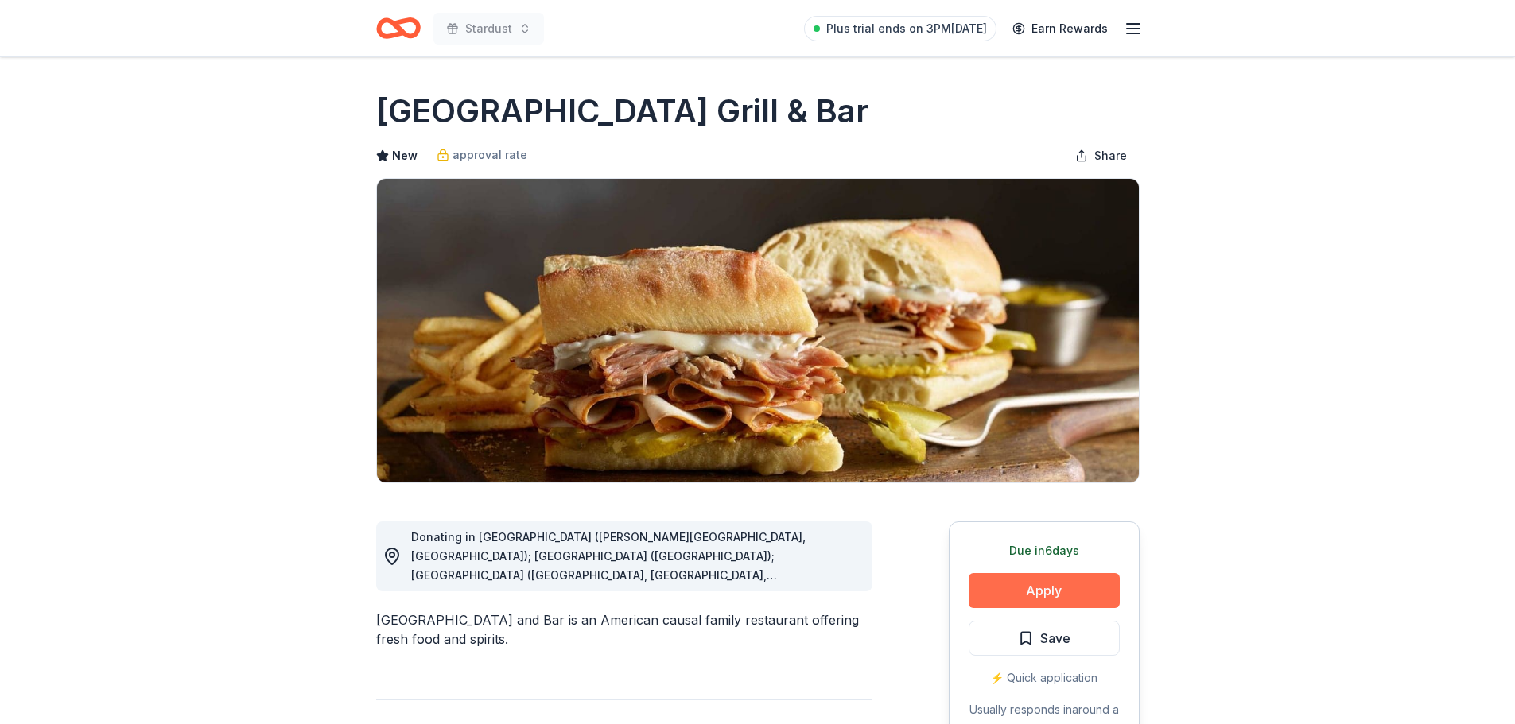
click at [1018, 593] on button "Apply" at bounding box center [1043, 590] width 151 height 35
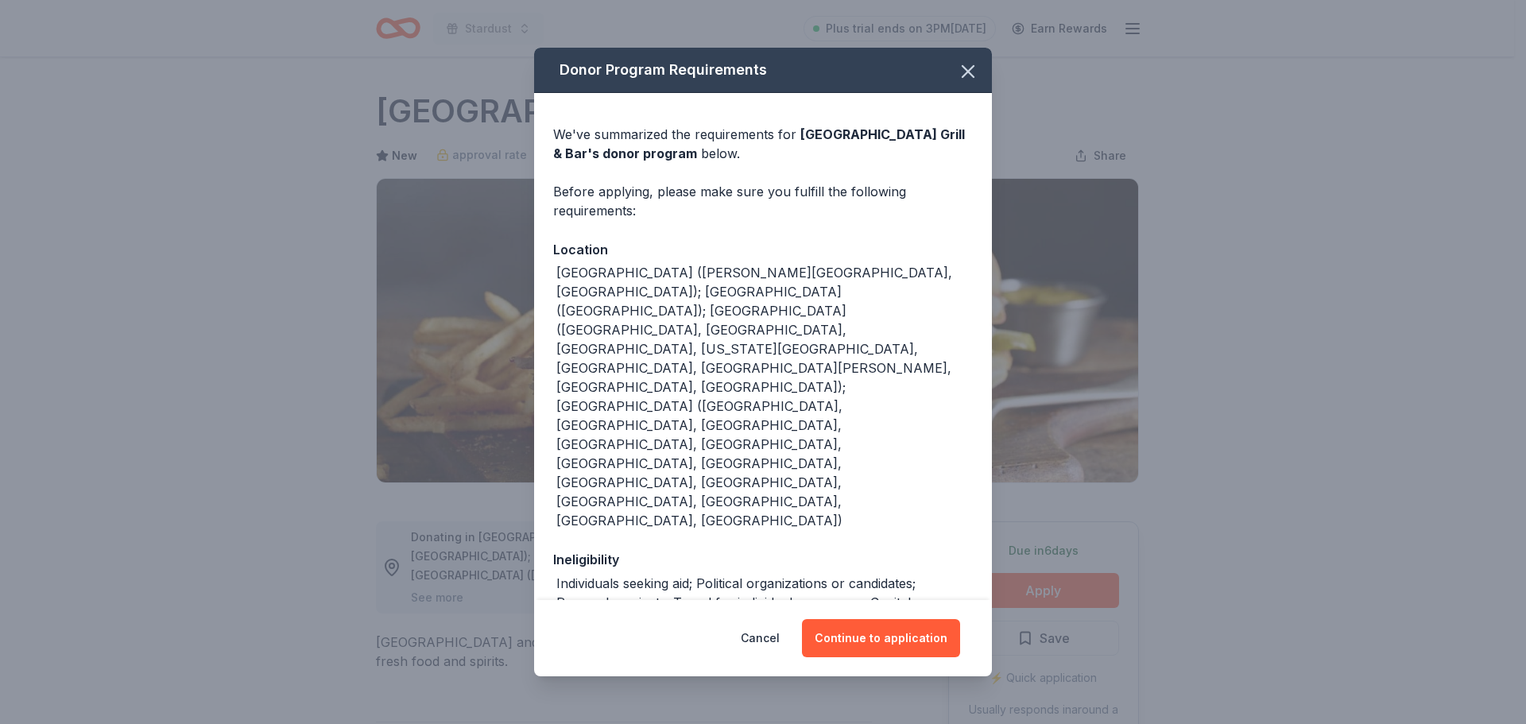
scroll to position [6, 0]
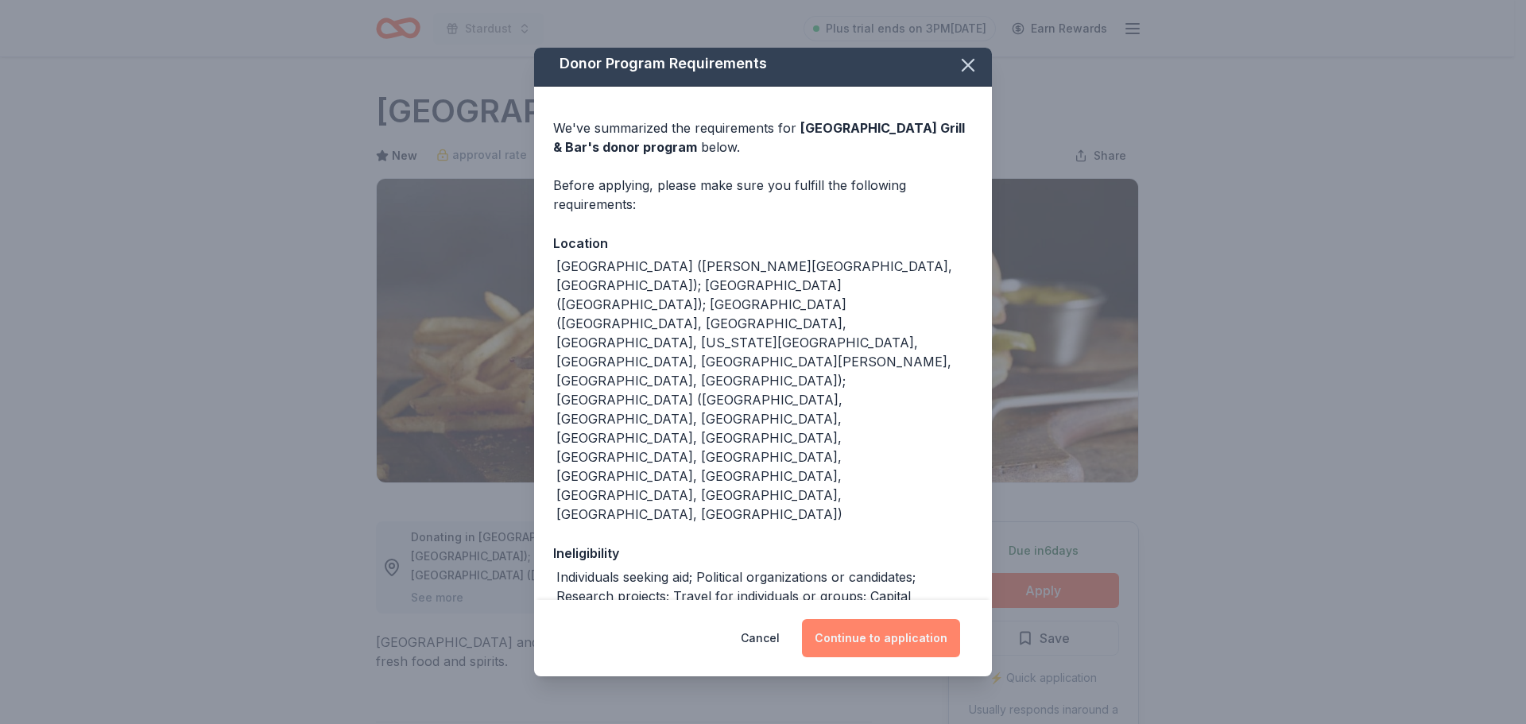
click at [879, 628] on button "Continue to application" at bounding box center [881, 638] width 158 height 38
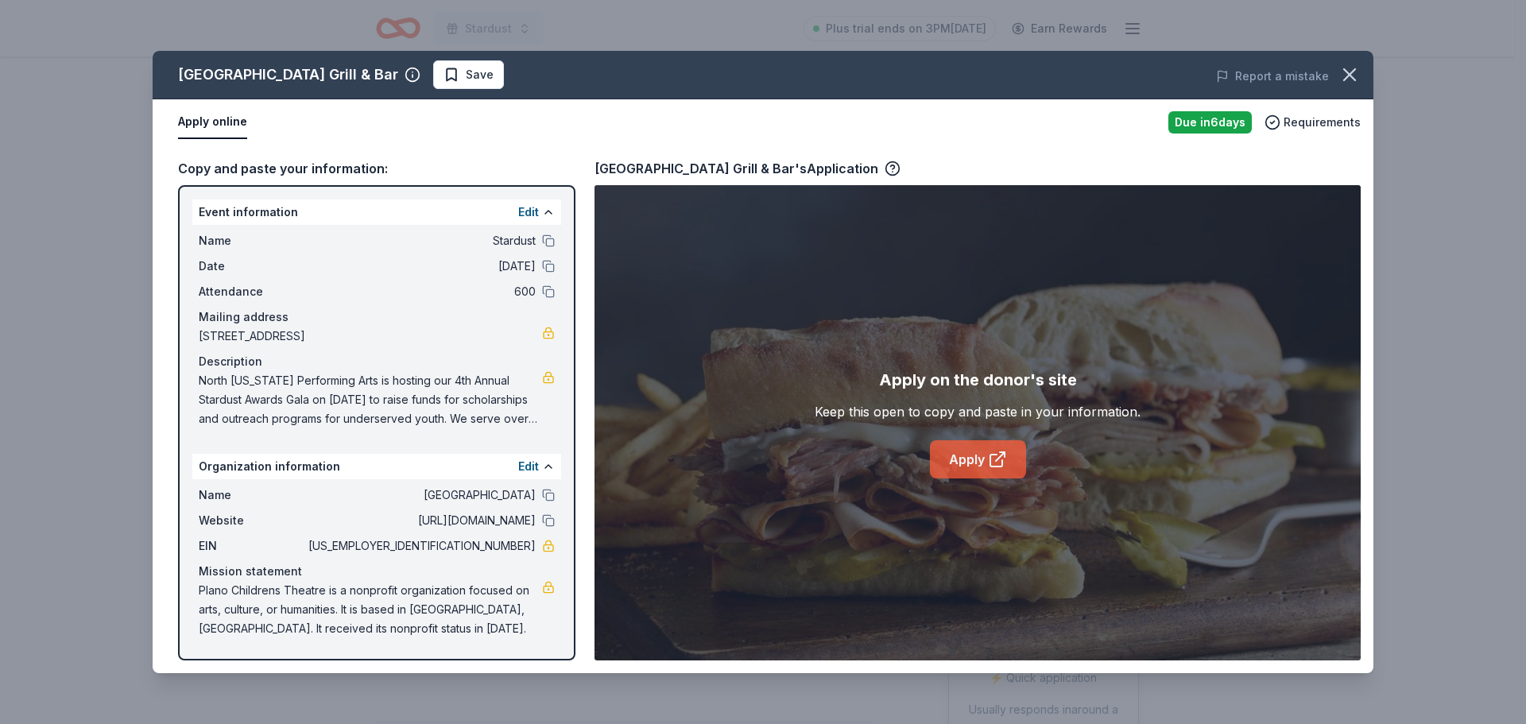
click at [973, 456] on link "Apply" at bounding box center [978, 459] width 96 height 38
click at [991, 456] on icon at bounding box center [997, 461] width 12 height 12
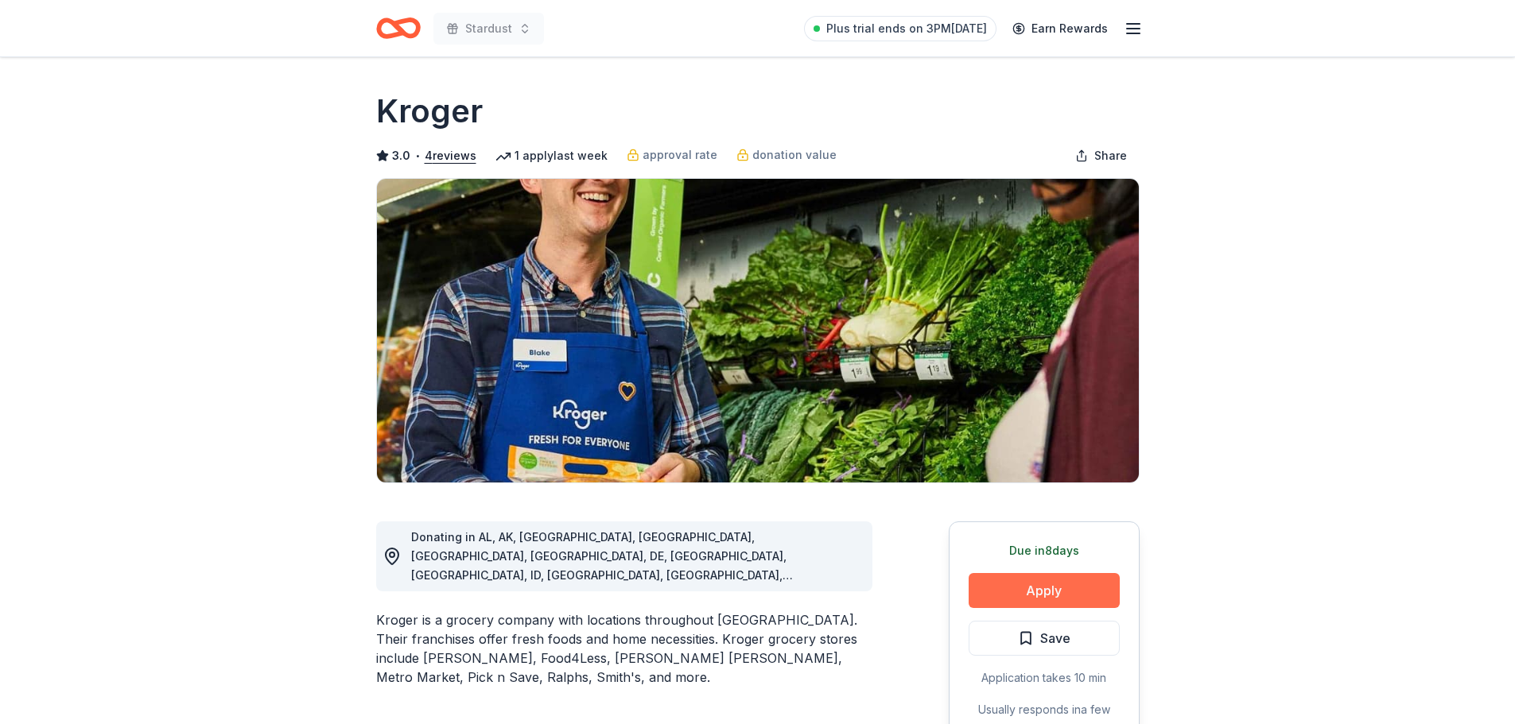
click at [1107, 603] on button "Apply" at bounding box center [1043, 590] width 151 height 35
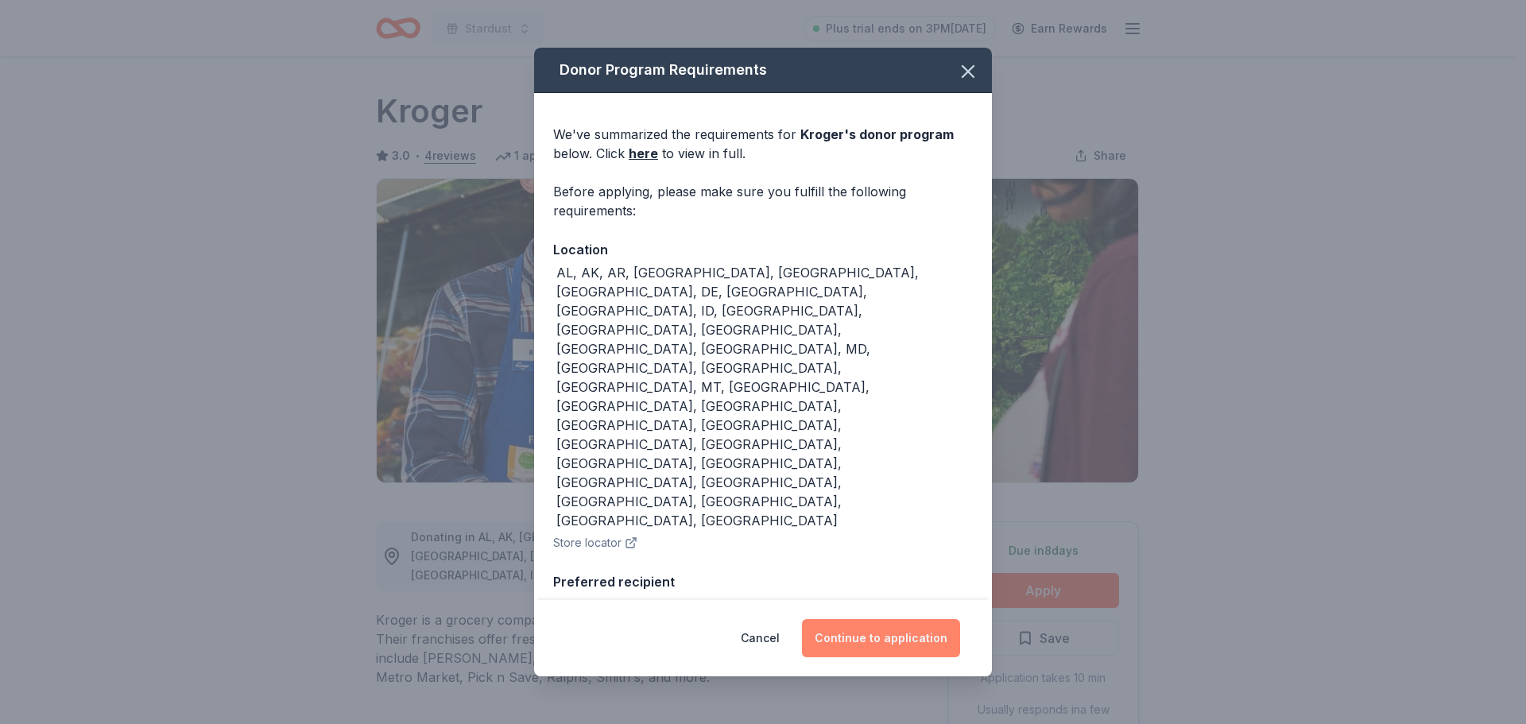
click at [861, 629] on button "Continue to application" at bounding box center [881, 638] width 158 height 38
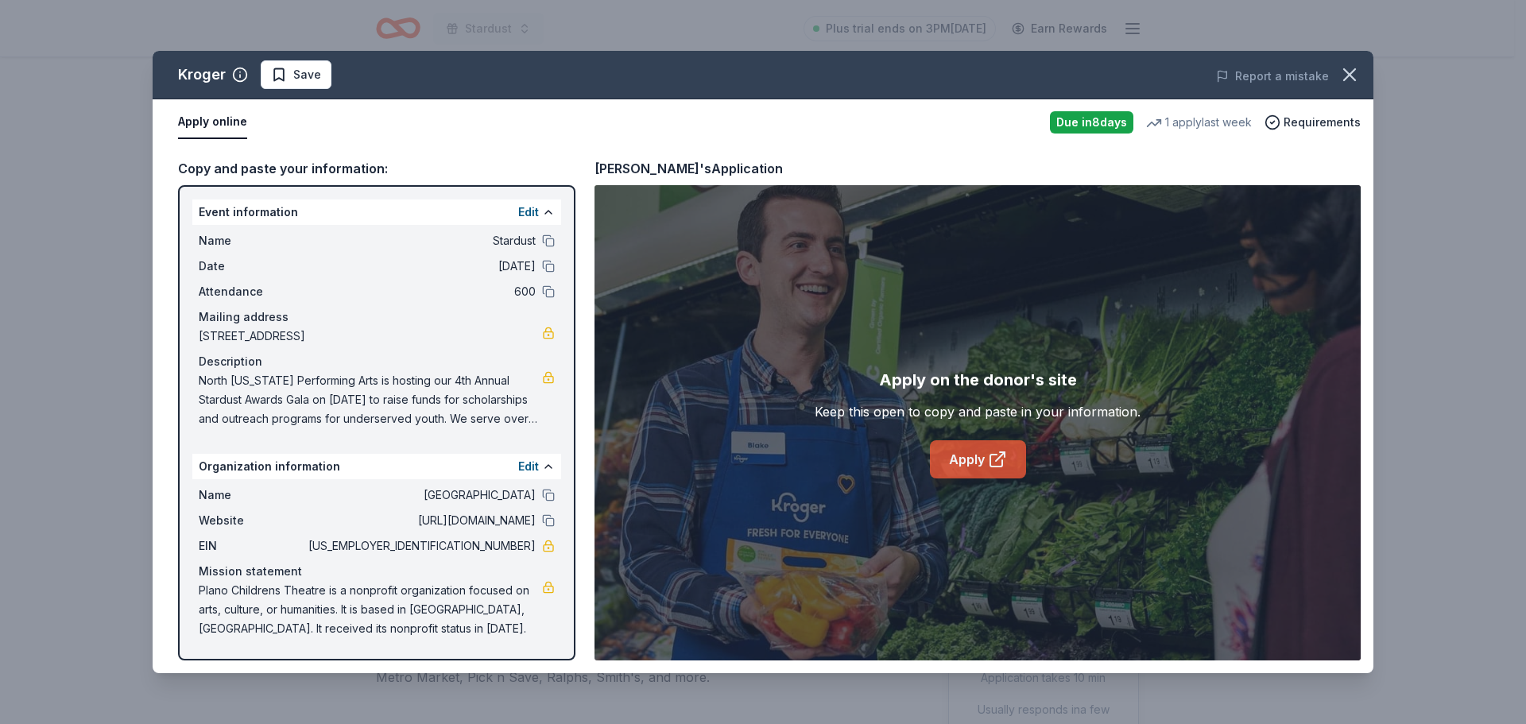
click at [980, 462] on link "Apply" at bounding box center [978, 459] width 96 height 38
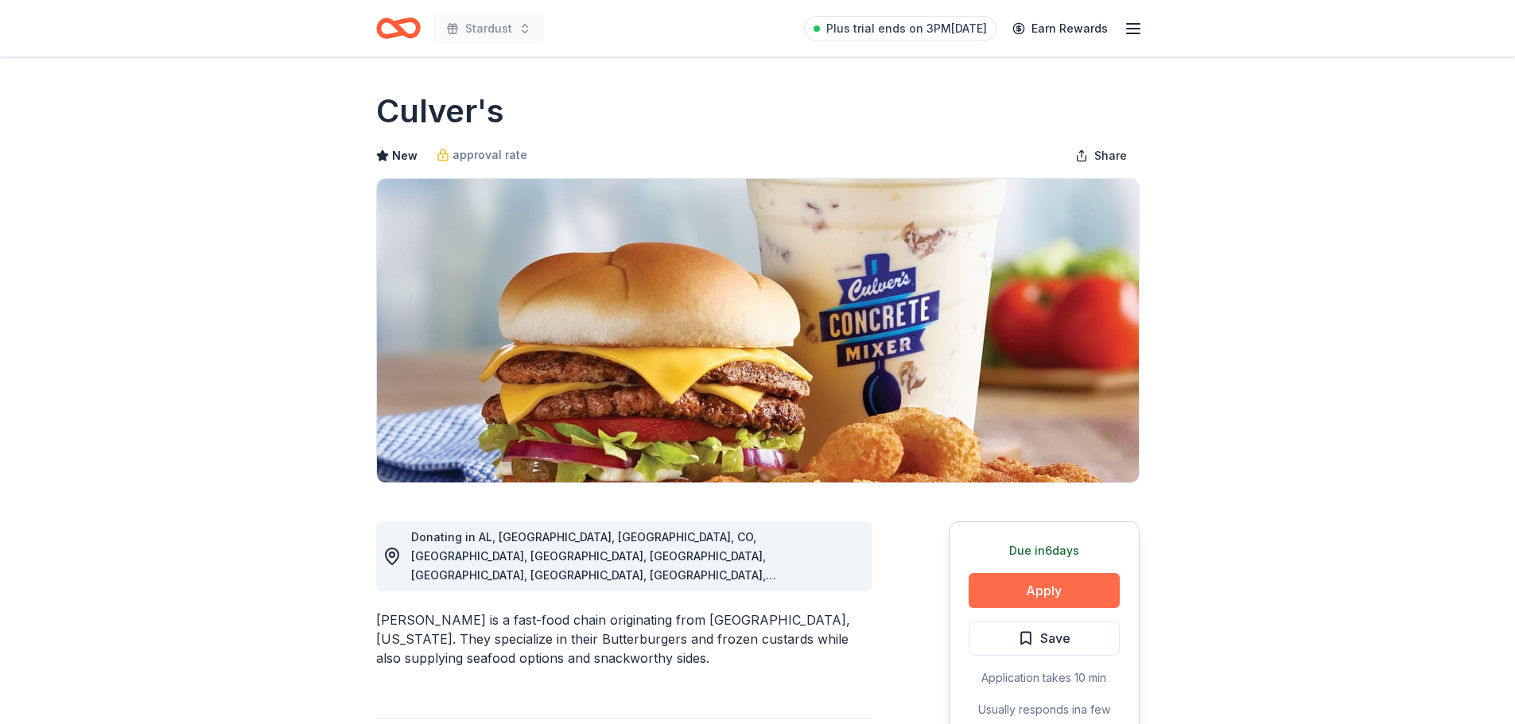
click at [1024, 586] on button "Apply" at bounding box center [1043, 590] width 151 height 35
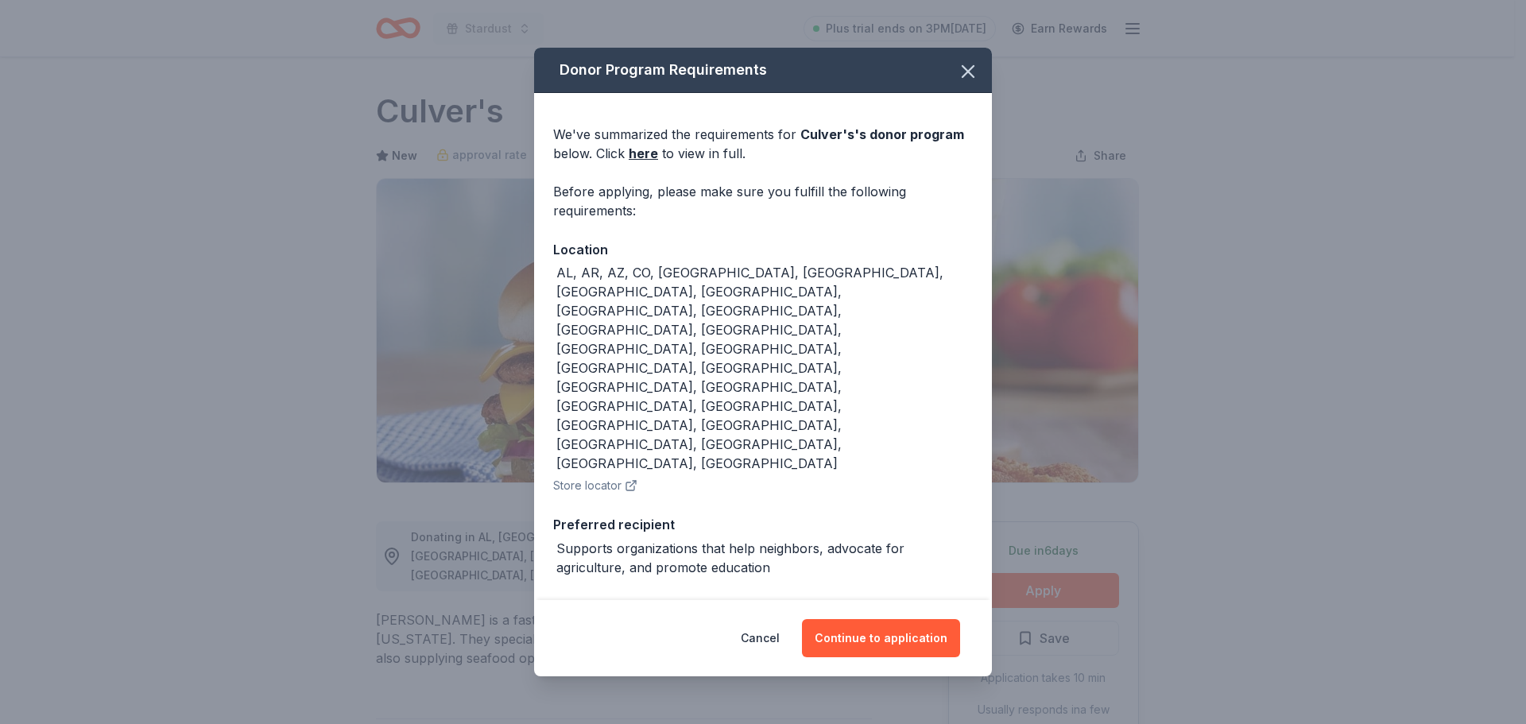
click at [613, 476] on button "Store locator" at bounding box center [595, 485] width 84 height 19
click at [869, 619] on button "Continue to application" at bounding box center [881, 638] width 158 height 38
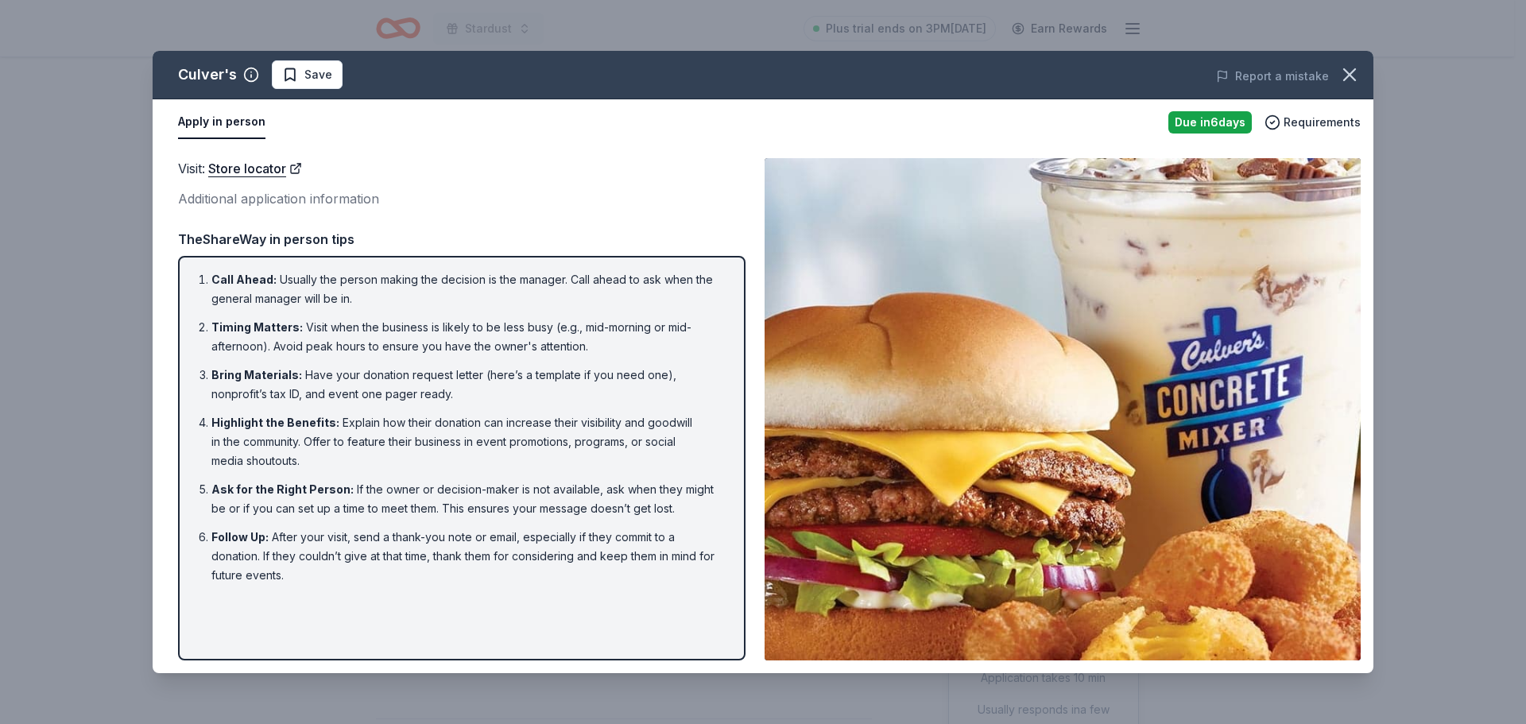
drag, startPoint x: 238, startPoint y: 80, endPoint x: 165, endPoint y: 79, distance: 72.4
click at [165, 79] on div "[PERSON_NAME] Save" at bounding box center [519, 74] width 733 height 29
click at [1352, 74] on icon "button" at bounding box center [1350, 75] width 22 height 22
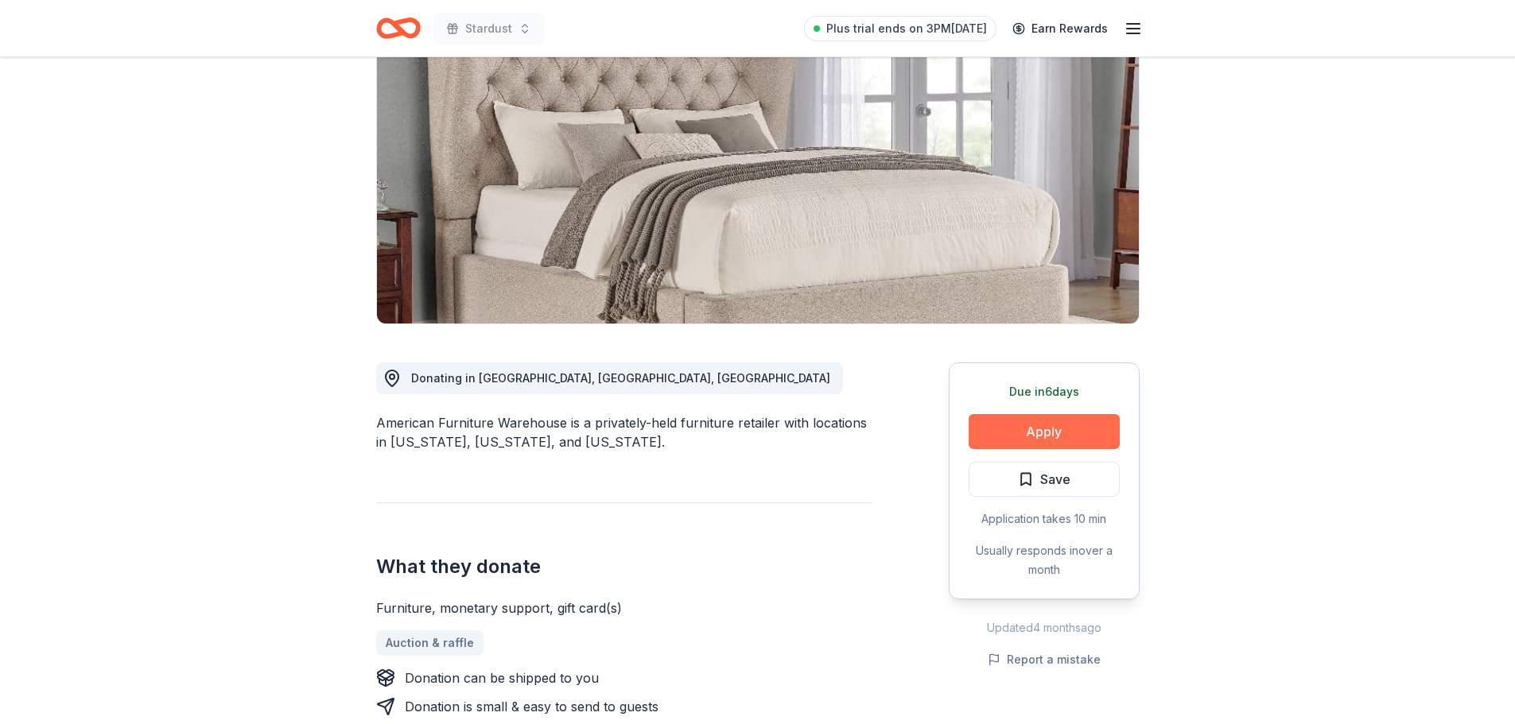
click at [1035, 428] on button "Apply" at bounding box center [1043, 431] width 151 height 35
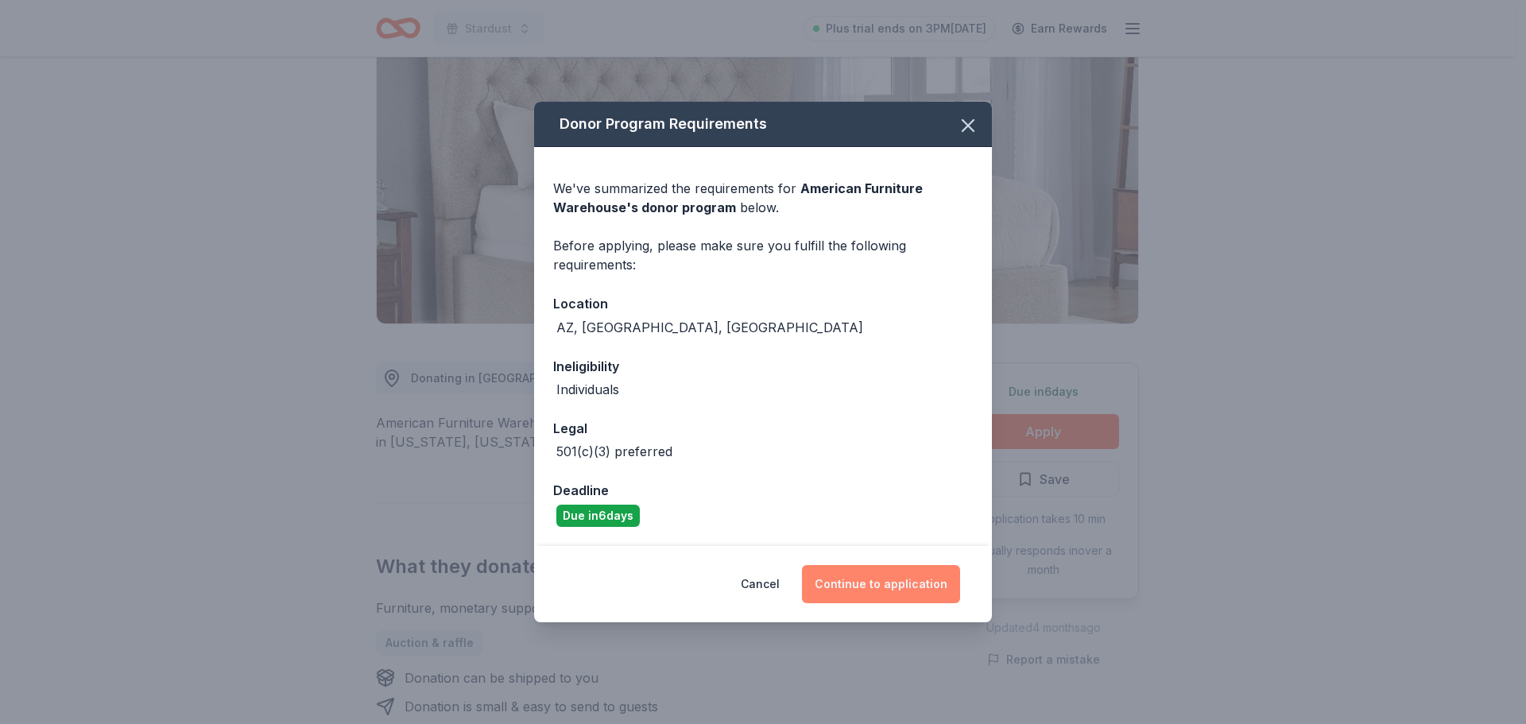
click at [906, 588] on button "Continue to application" at bounding box center [881, 584] width 158 height 38
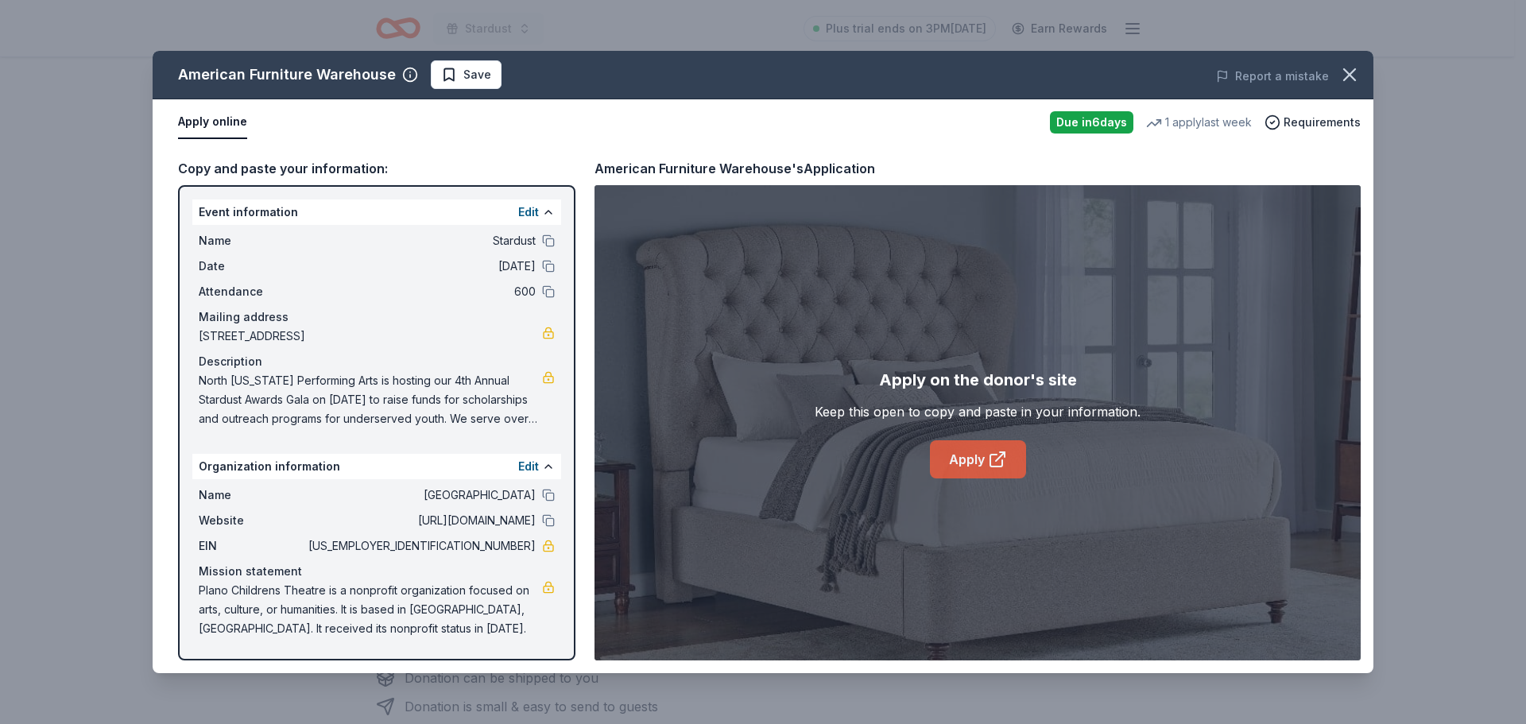
click at [972, 456] on link "Apply" at bounding box center [978, 459] width 96 height 38
click at [1351, 70] on icon "button" at bounding box center [1350, 75] width 22 height 22
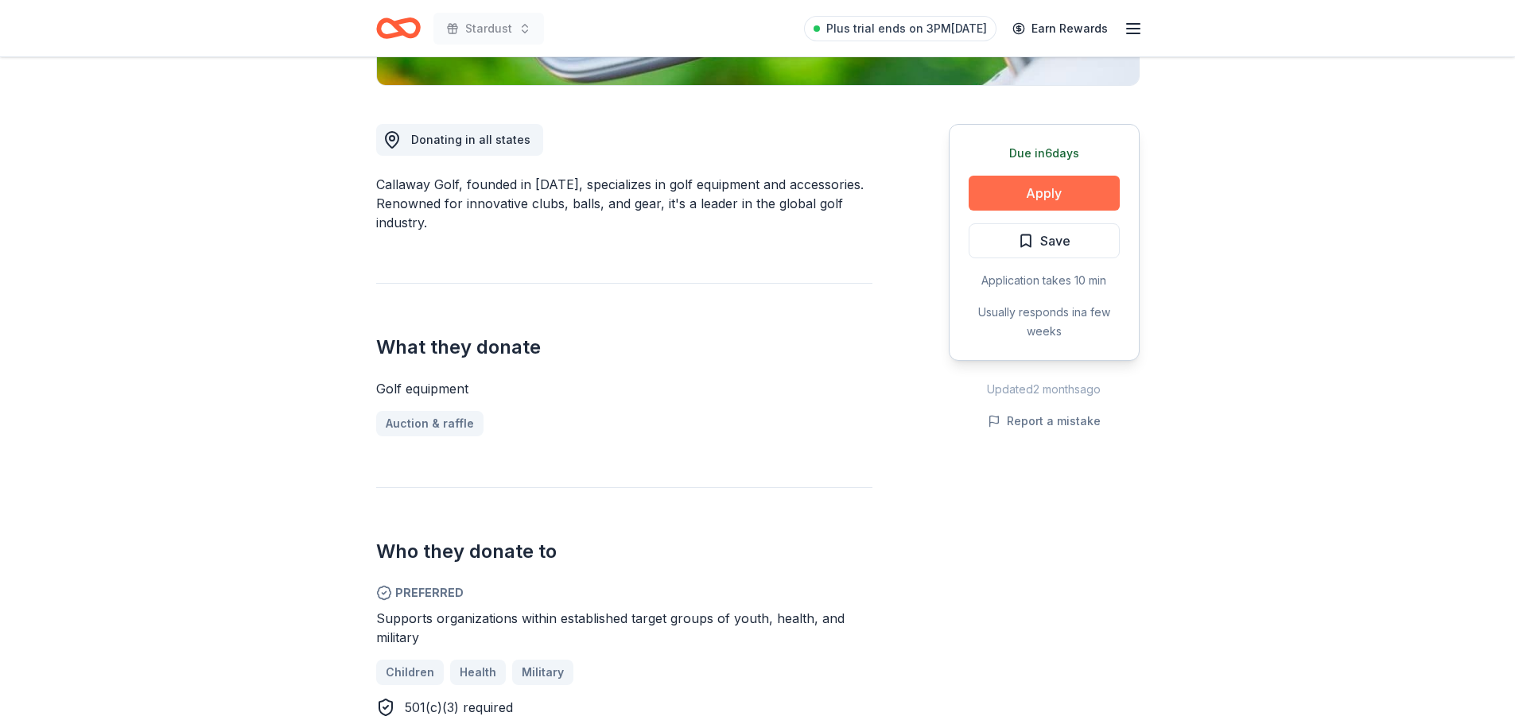
click at [1029, 197] on button "Apply" at bounding box center [1043, 193] width 151 height 35
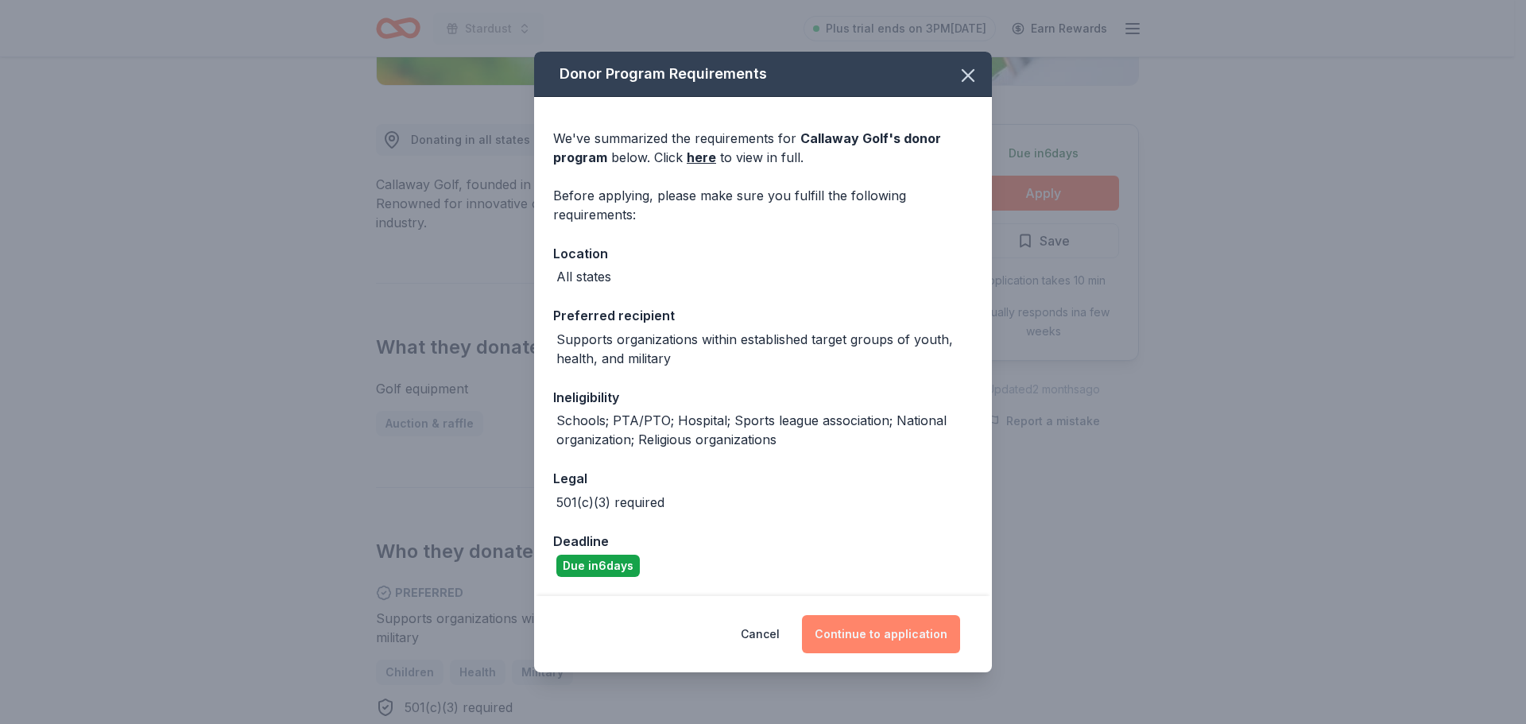
click at [844, 628] on button "Continue to application" at bounding box center [881, 634] width 158 height 38
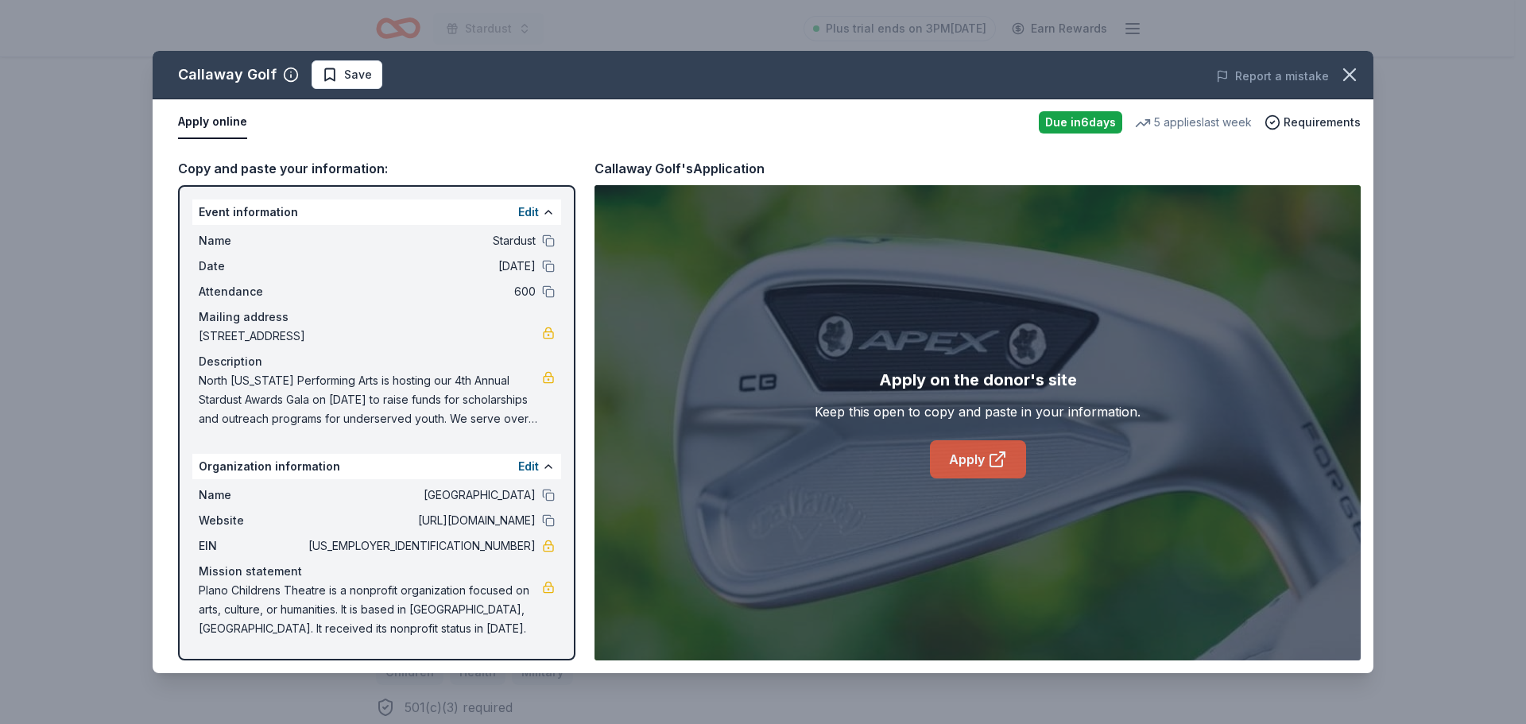
click at [982, 471] on link "Apply" at bounding box center [978, 459] width 96 height 38
